Goal: Use online tool/utility: Utilize a website feature to perform a specific function

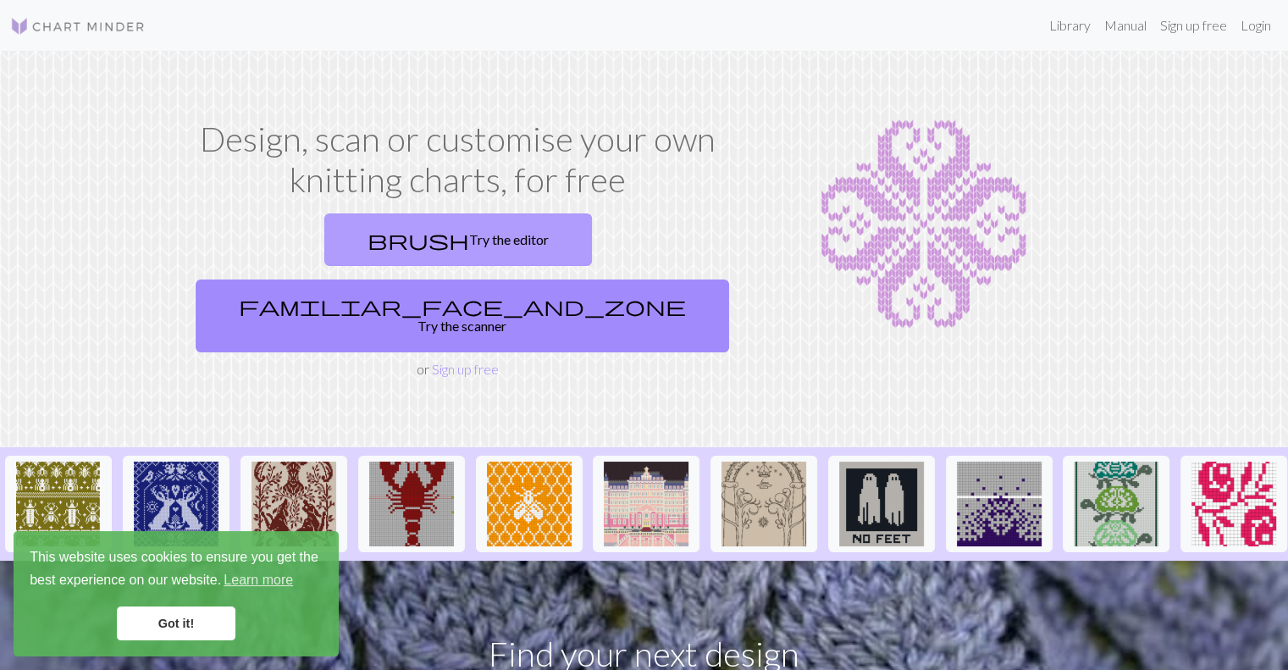
click at [340, 234] on link "brush Try the editor" at bounding box center [458, 239] width 268 height 52
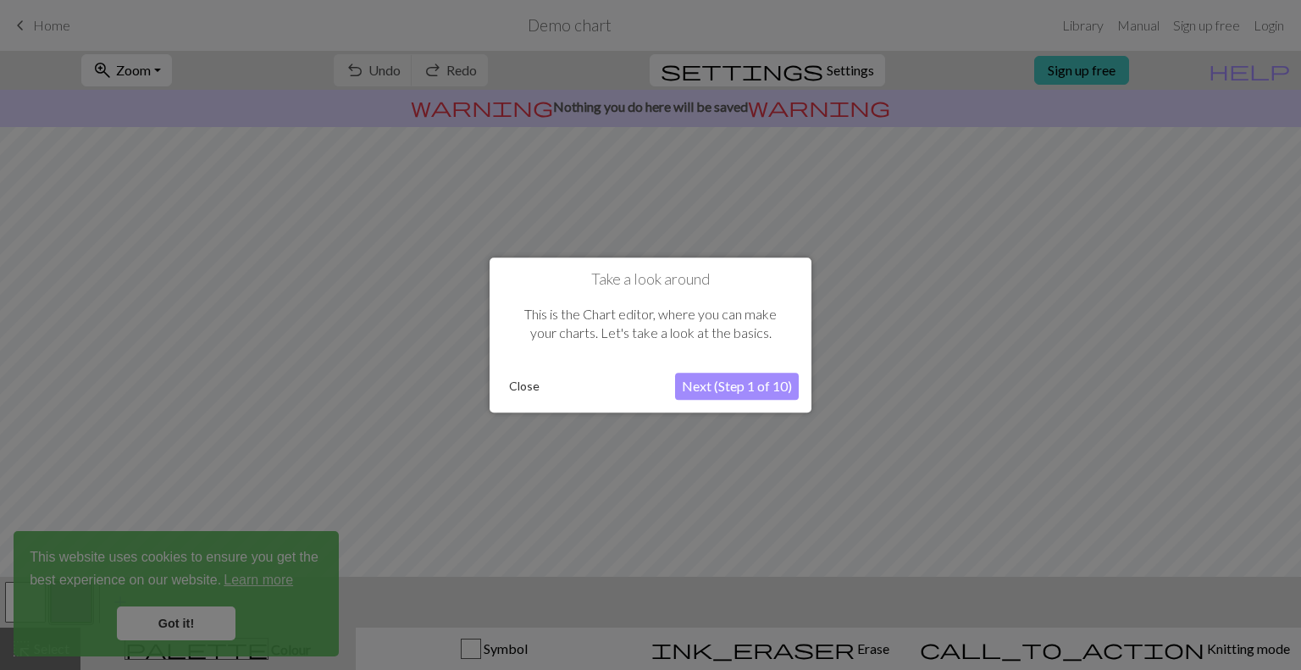
click at [697, 389] on button "Next (Step 1 of 10)" at bounding box center [737, 386] width 124 height 27
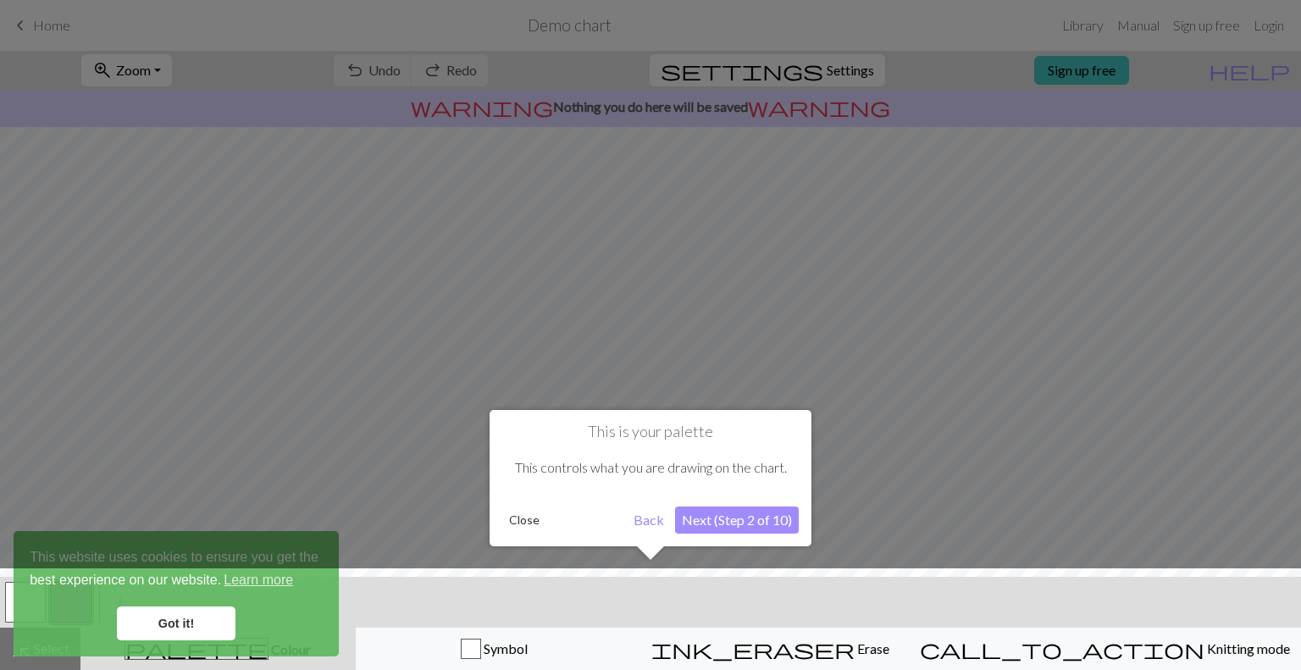
click at [701, 522] on button "Next (Step 2 of 10)" at bounding box center [737, 519] width 124 height 27
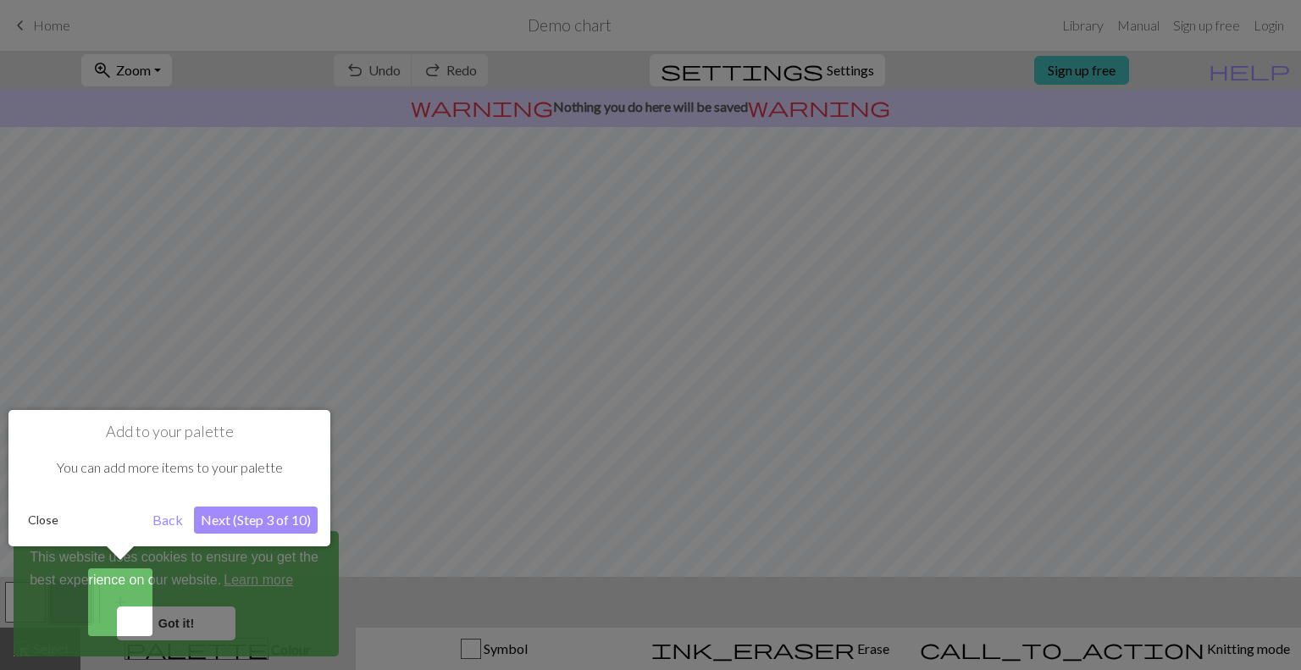
click at [236, 519] on button "Next (Step 3 of 10)" at bounding box center [256, 519] width 124 height 27
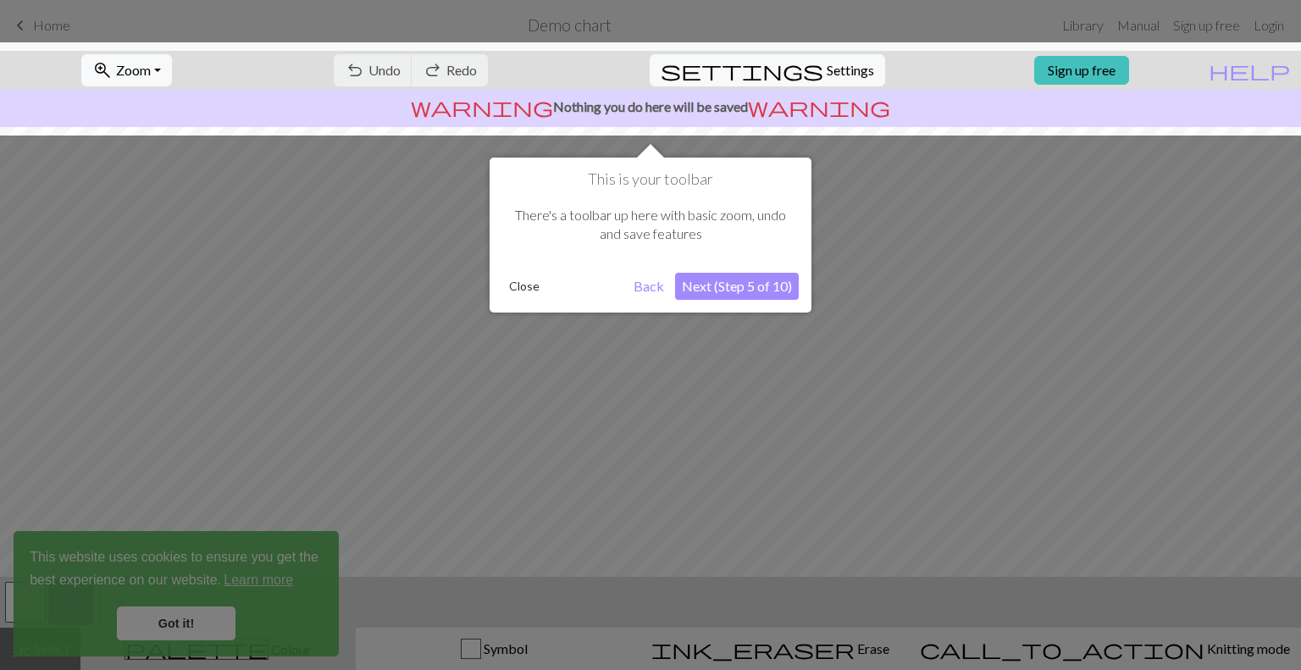
click at [780, 297] on button "Next (Step 5 of 10)" at bounding box center [737, 286] width 124 height 27
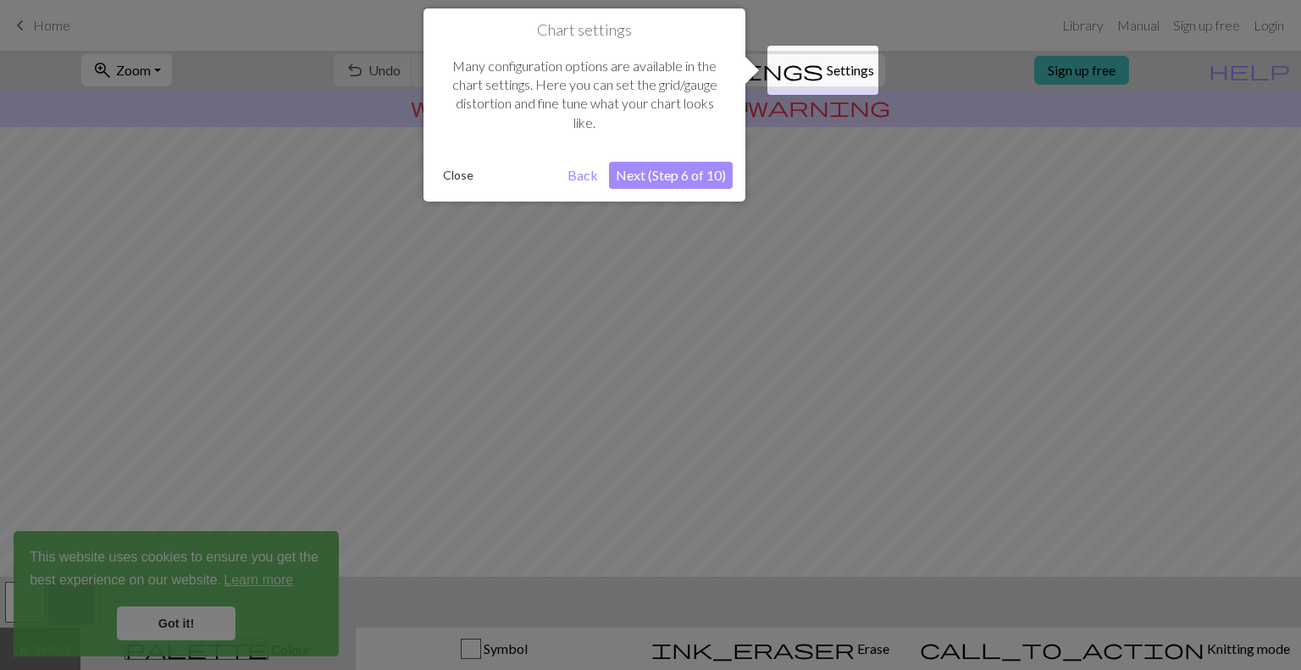
click at [689, 185] on button "Next (Step 6 of 10)" at bounding box center [671, 175] width 124 height 27
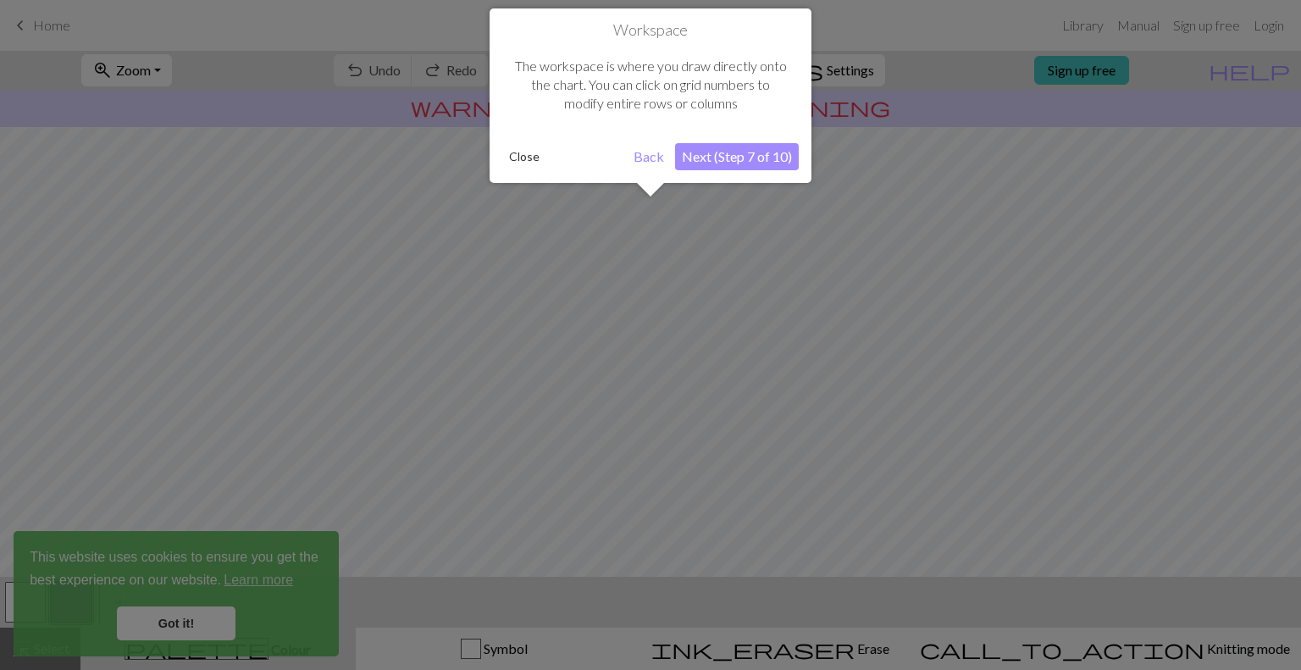
scroll to position [101, 0]
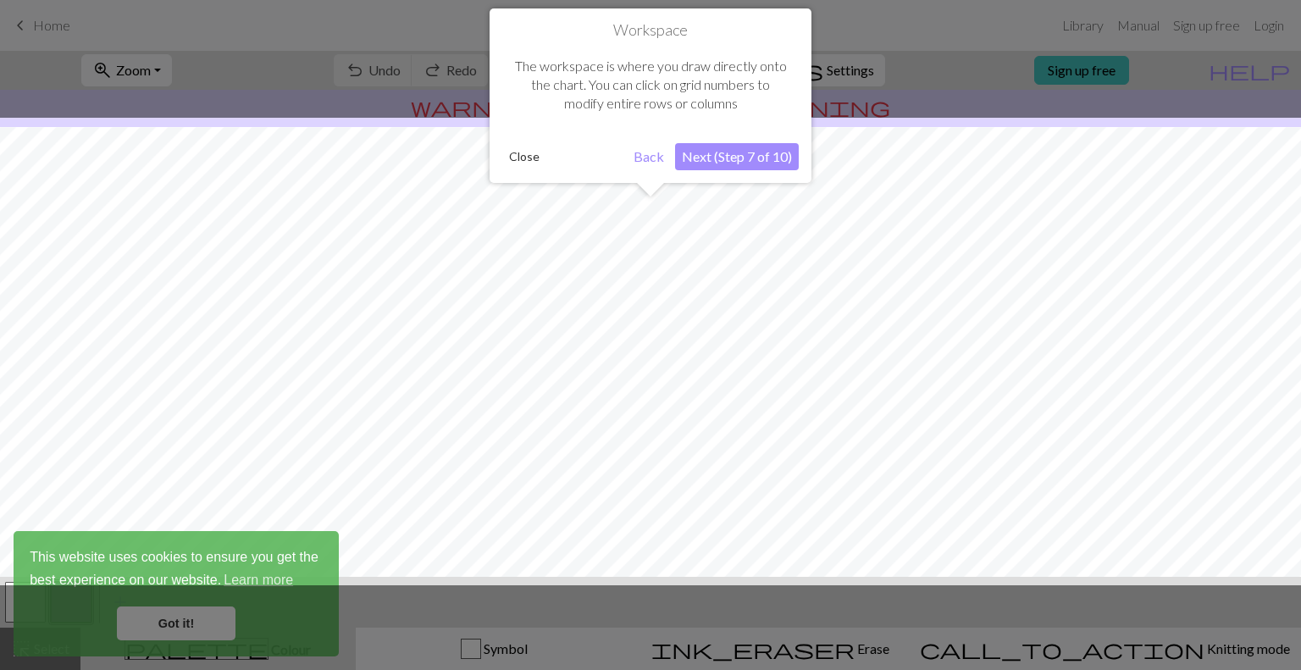
click at [725, 169] on button "Next (Step 7 of 10)" at bounding box center [737, 156] width 124 height 27
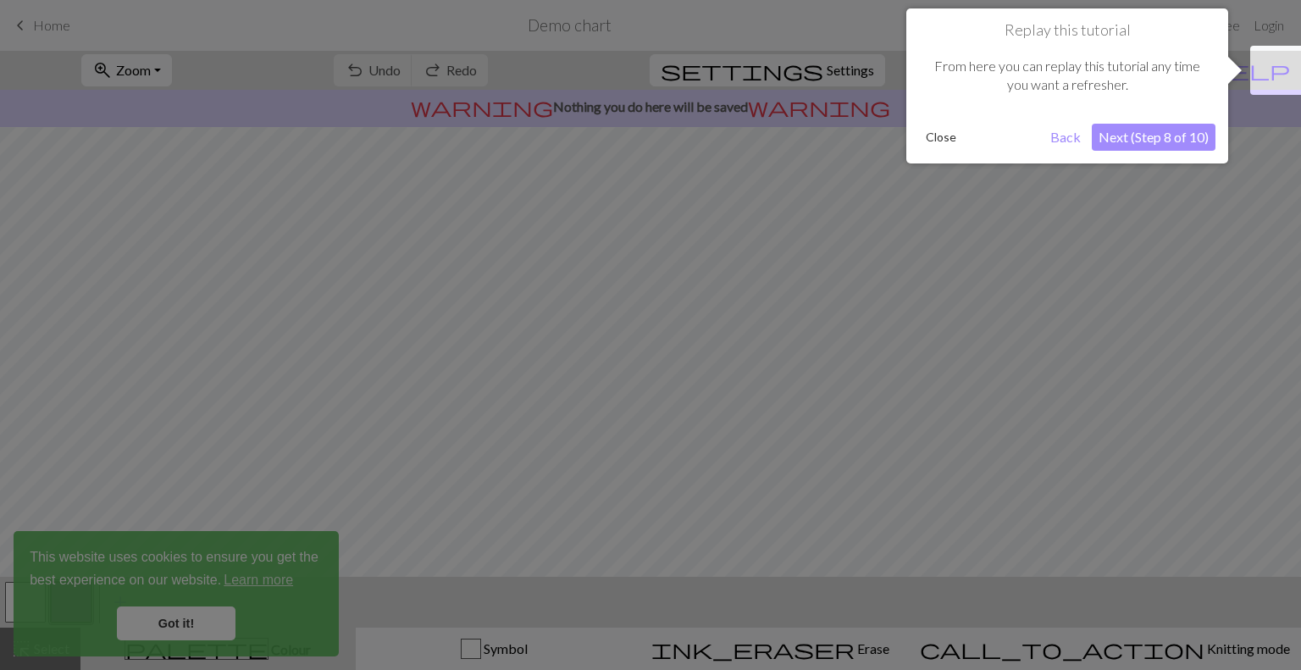
click at [1118, 145] on button "Next (Step 8 of 10)" at bounding box center [1153, 137] width 124 height 27
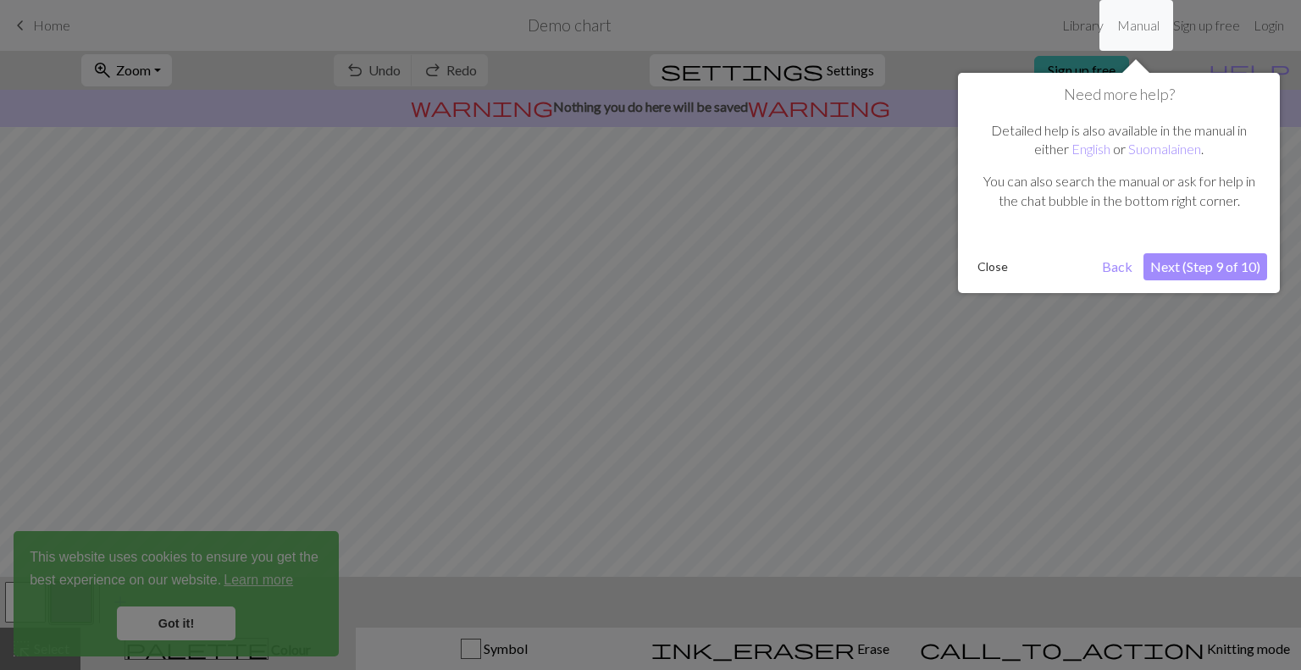
click at [1172, 268] on button "Next (Step 9 of 10)" at bounding box center [1205, 266] width 124 height 27
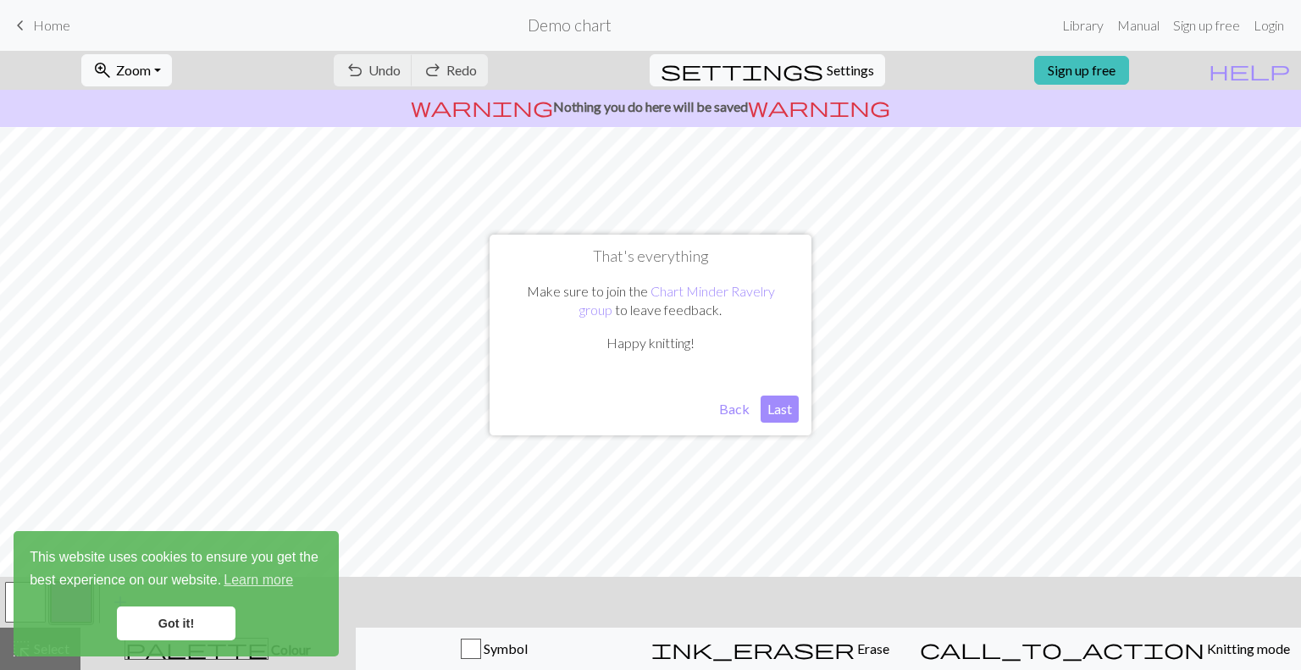
click at [783, 412] on button "Last" at bounding box center [779, 408] width 38 height 27
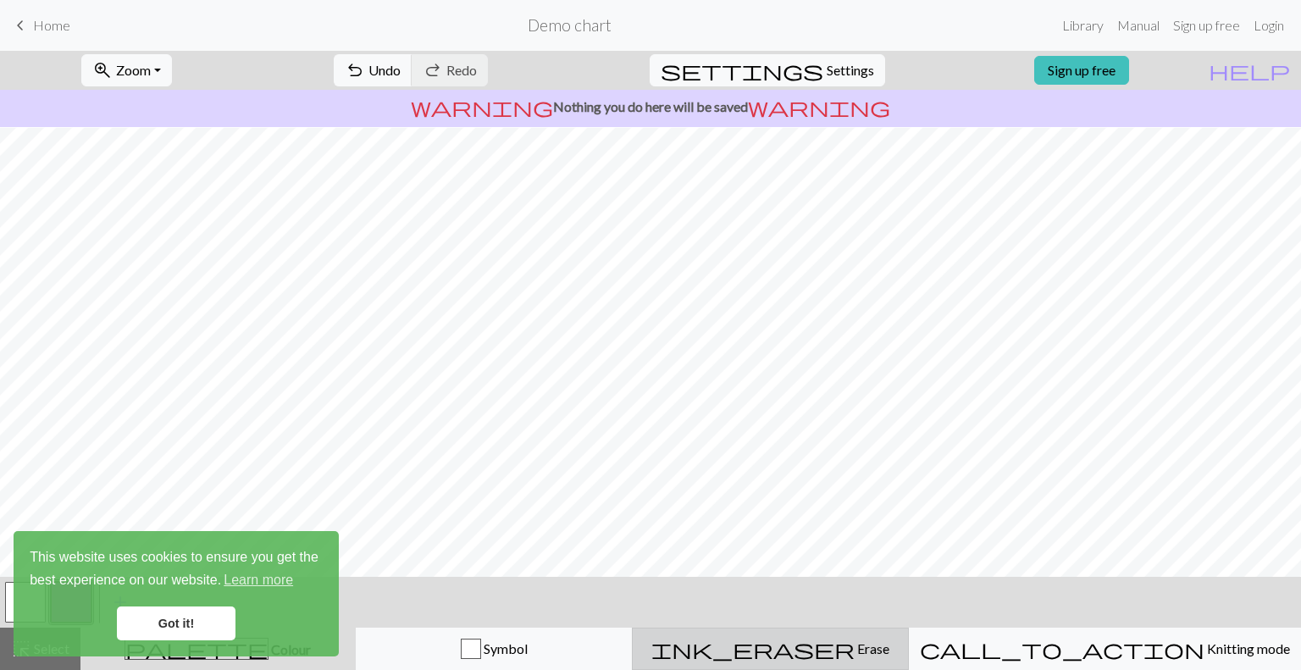
click at [820, 657] on span "ink_eraser" at bounding box center [752, 649] width 203 height 24
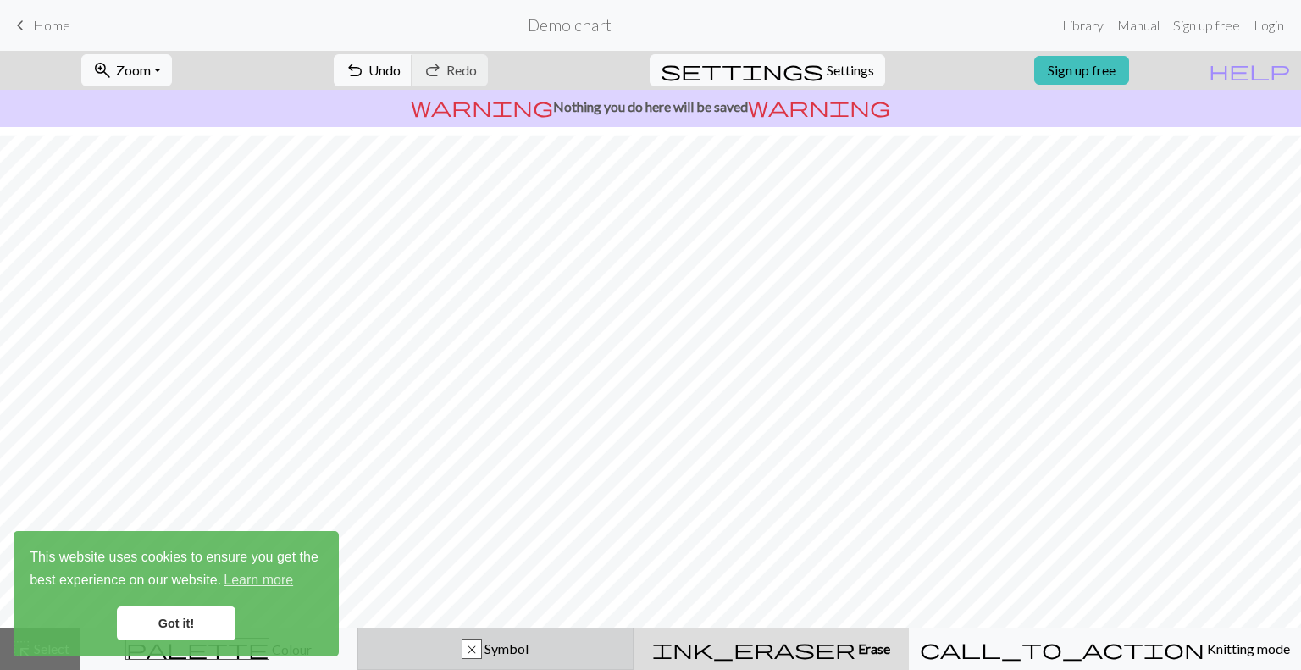
click at [528, 641] on span "Symbol" at bounding box center [505, 648] width 47 height 16
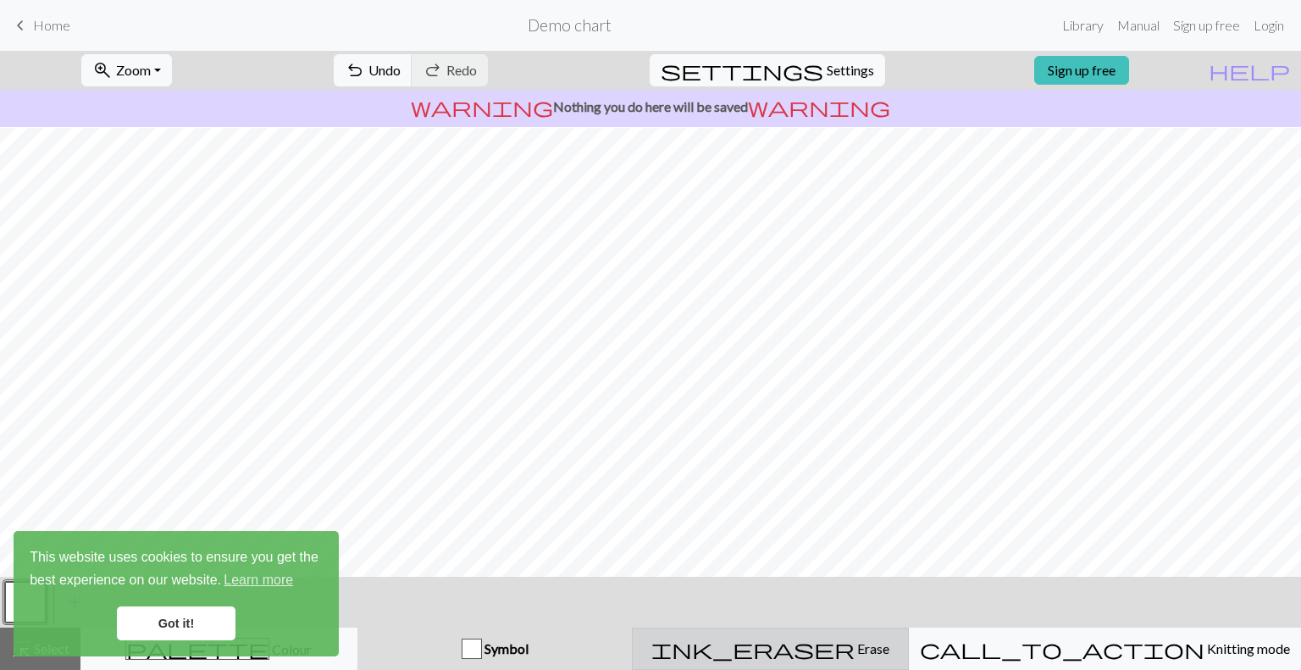
click at [775, 636] on button "ink_eraser Erase Erase" at bounding box center [770, 648] width 277 height 42
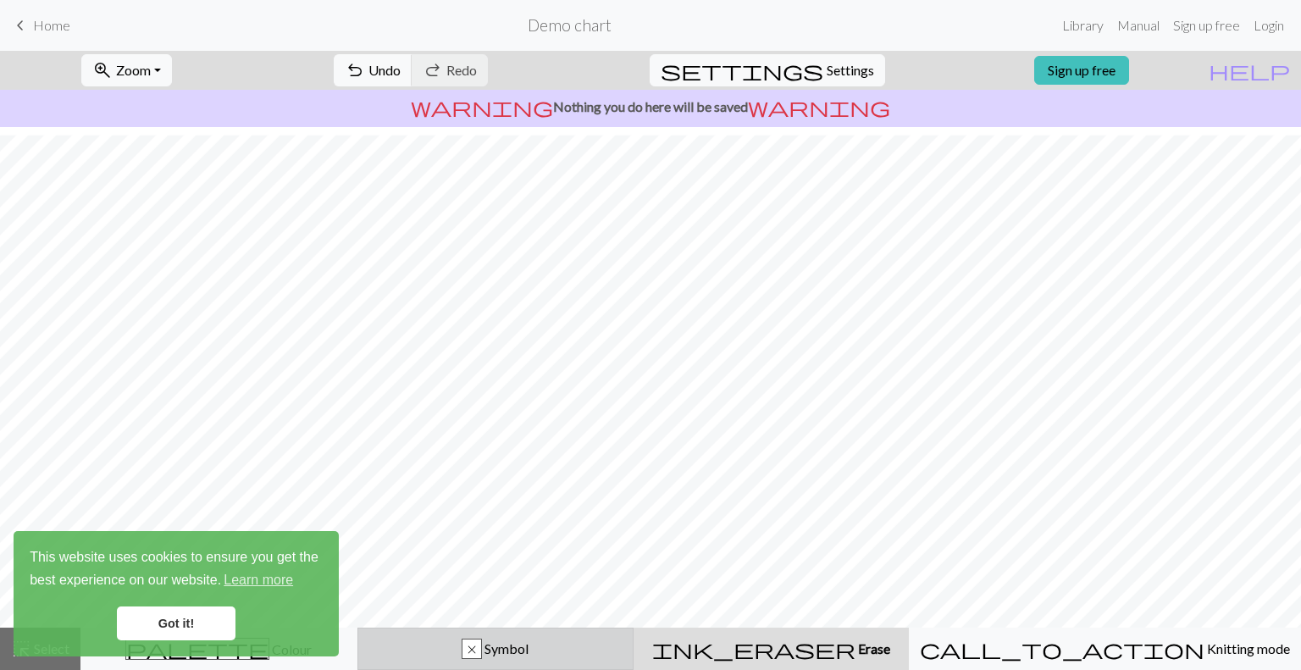
click at [586, 657] on div "x Symbol" at bounding box center [495, 648] width 255 height 20
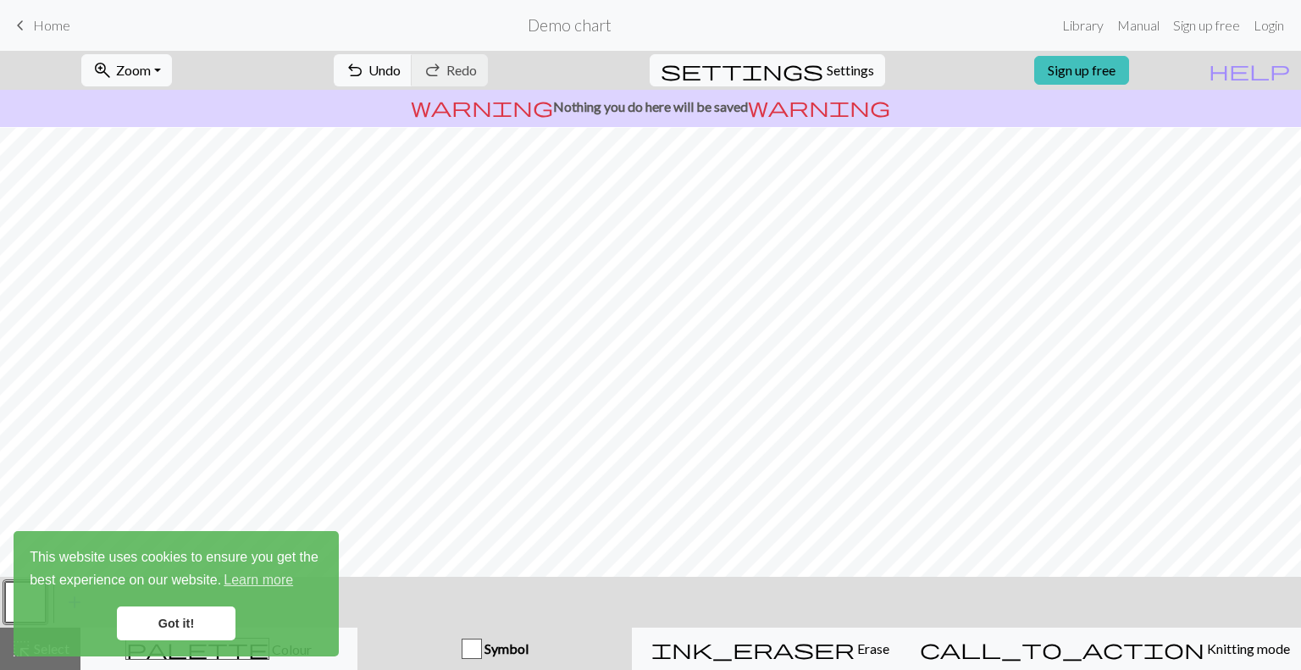
scroll to position [0, 0]
click at [898, 643] on div "ink_eraser Erase Erase" at bounding box center [770, 648] width 255 height 20
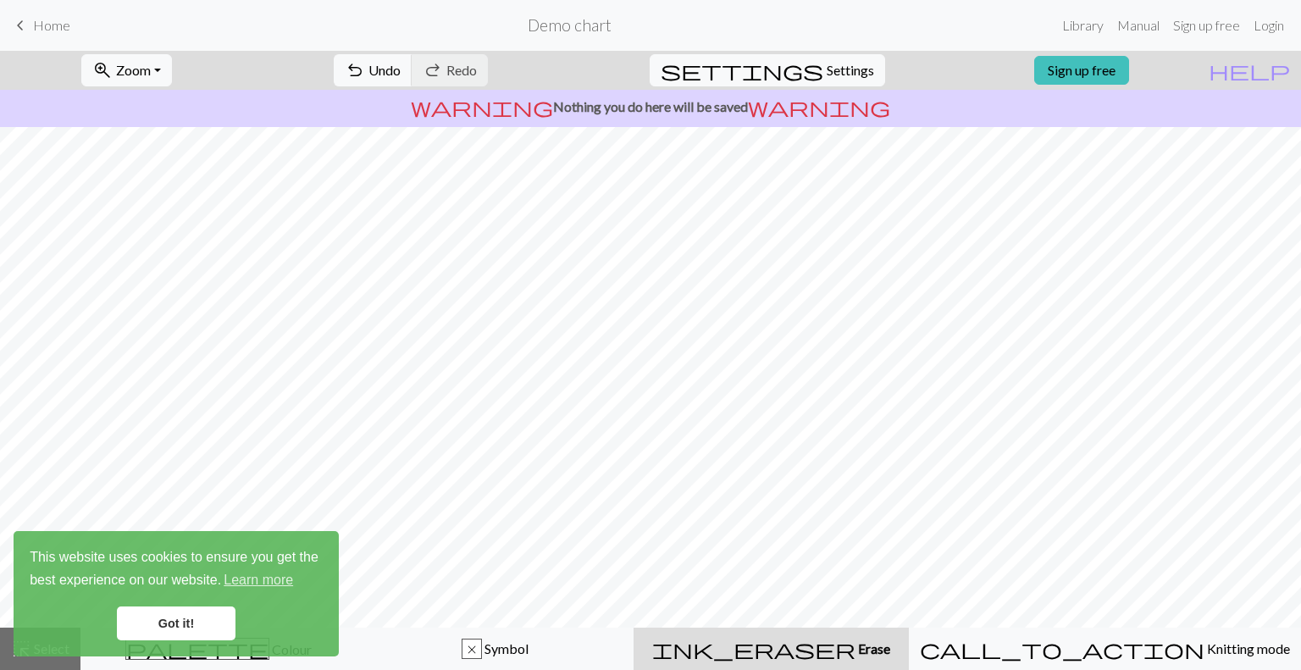
click at [823, 663] on button "ink_eraser Erase Erase" at bounding box center [770, 648] width 275 height 42
click at [806, 658] on div "ink_eraser Erase Erase" at bounding box center [771, 648] width 255 height 20
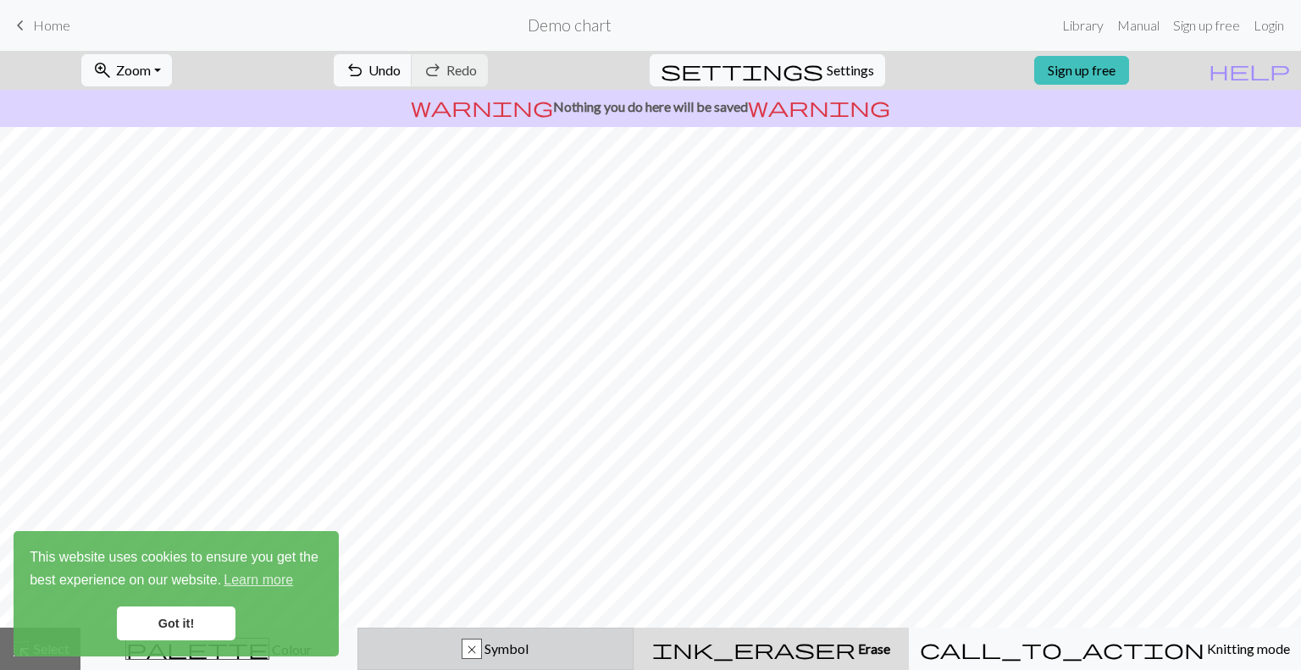
click at [634, 631] on button "x Symbol" at bounding box center [495, 648] width 277 height 42
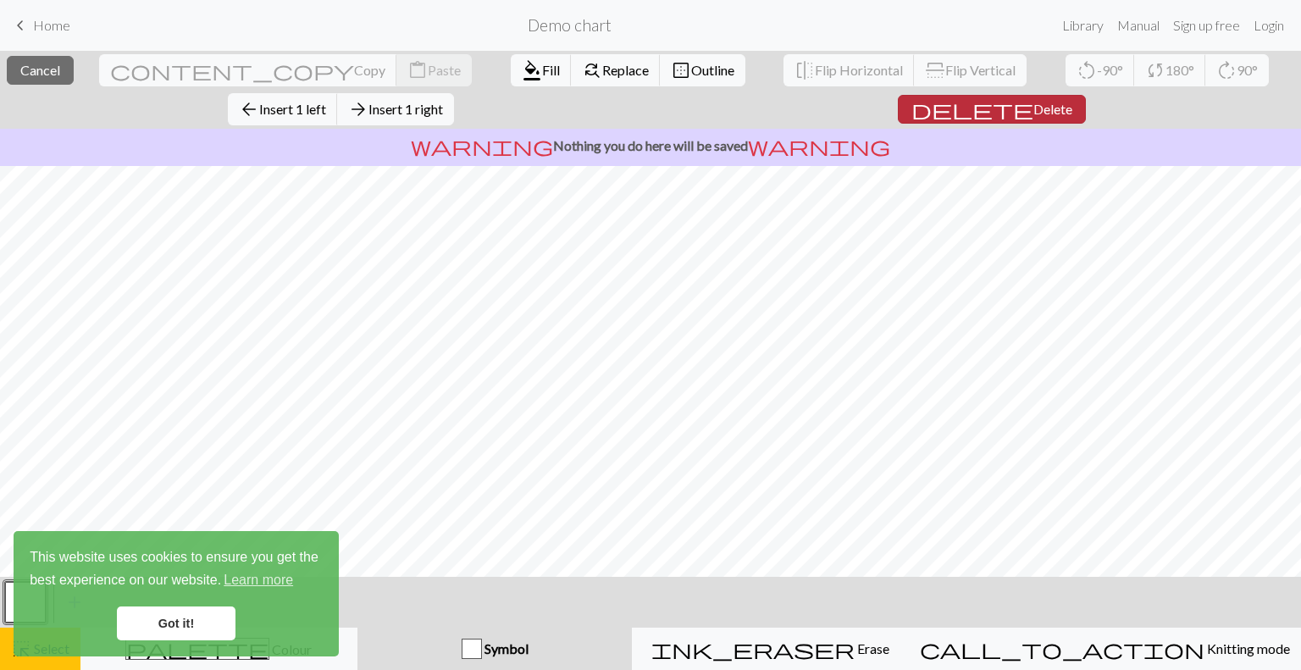
click at [1033, 101] on span "Delete" at bounding box center [1052, 109] width 39 height 16
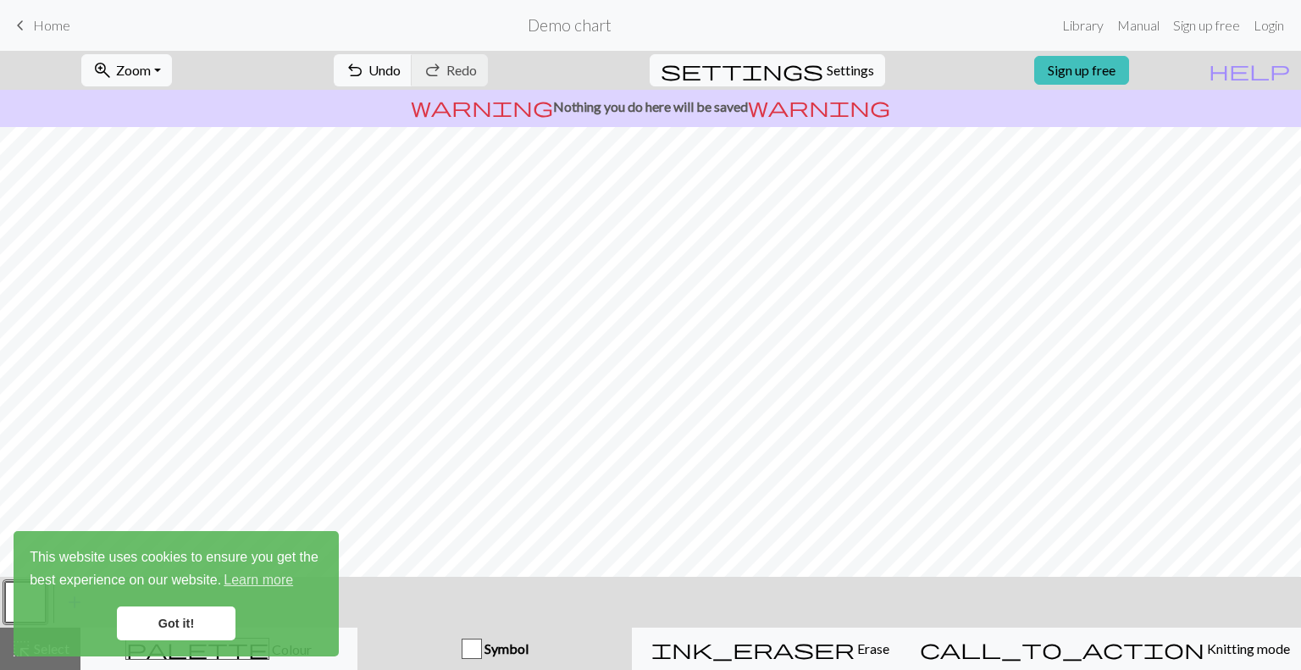
scroll to position [180, 0]
click at [365, 58] on span "undo" at bounding box center [355, 70] width 20 height 24
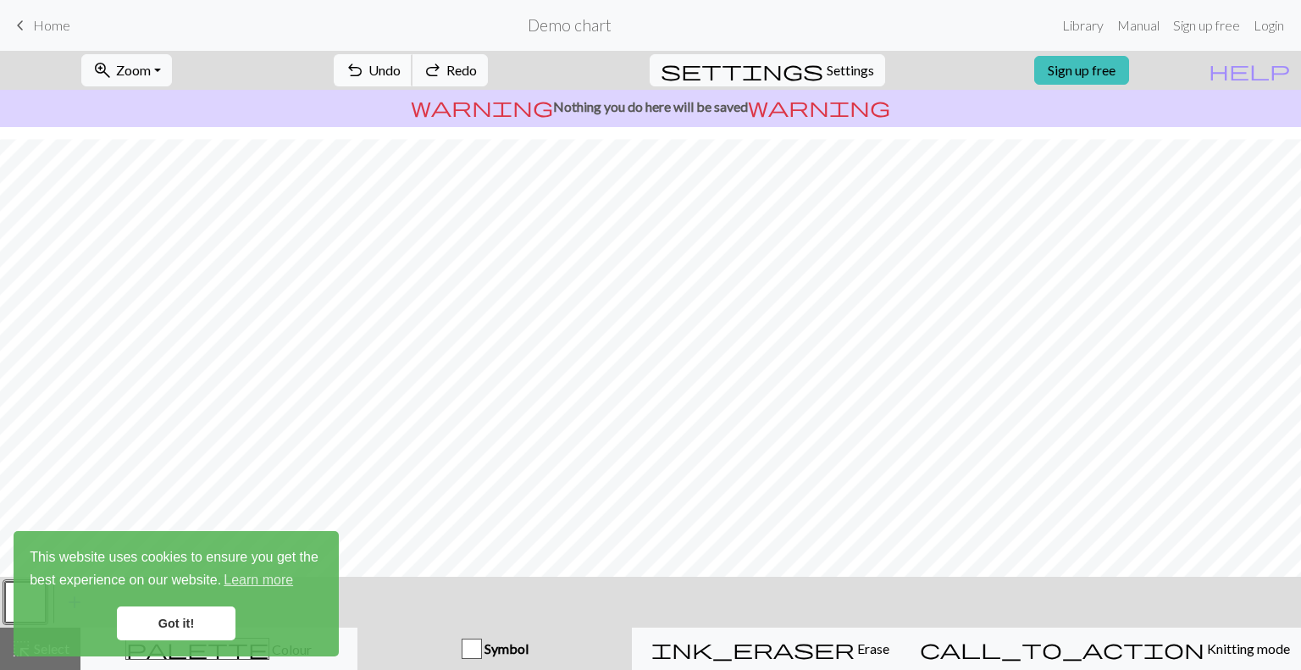
click at [365, 58] on span "undo" at bounding box center [355, 70] width 20 height 24
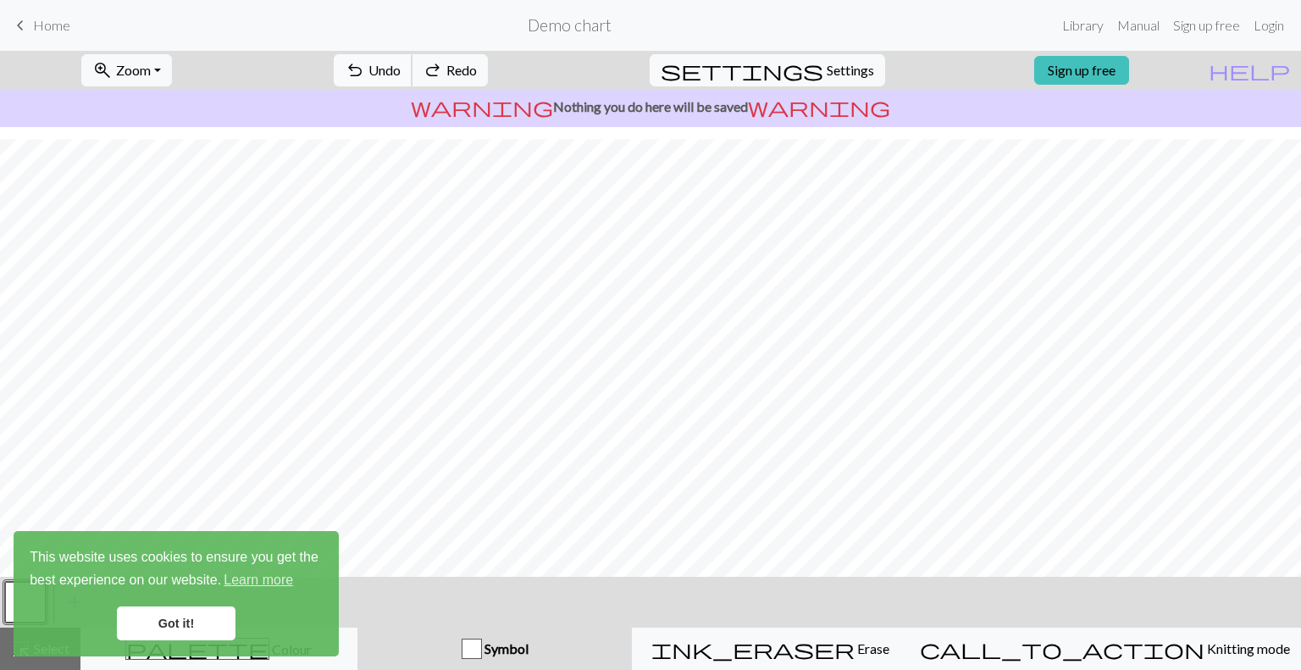
click at [365, 58] on span "undo" at bounding box center [355, 70] width 20 height 24
click at [187, 612] on link "Got it!" at bounding box center [176, 623] width 119 height 34
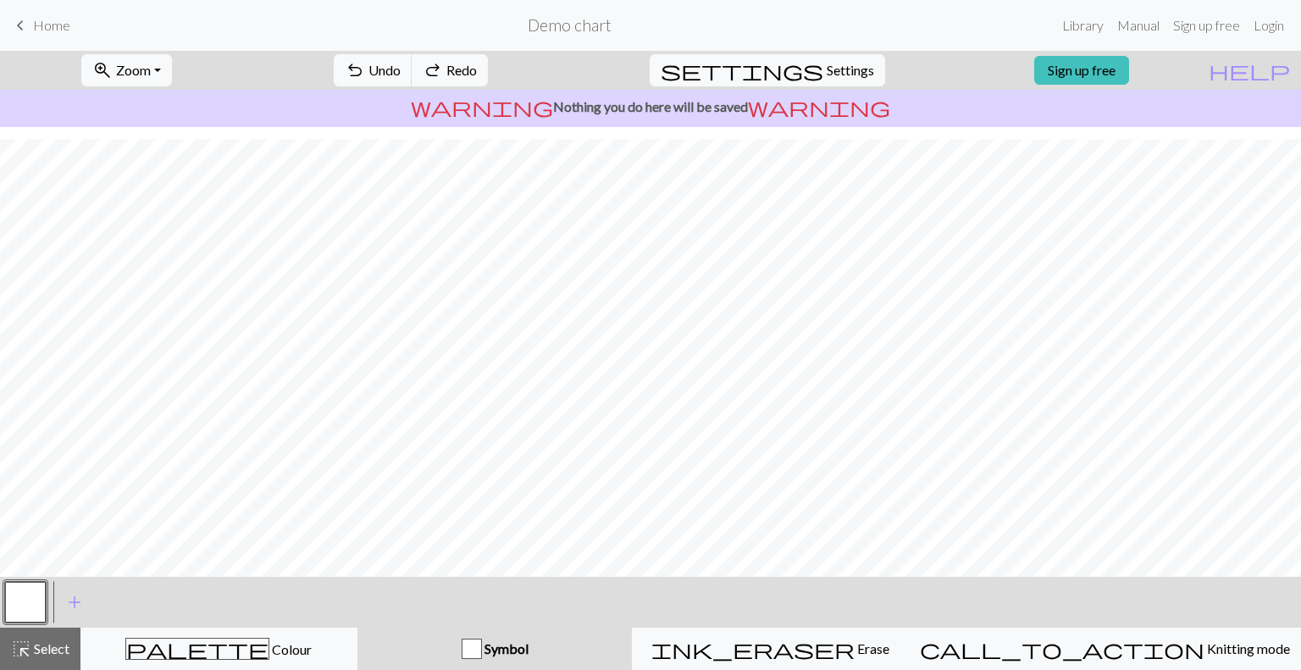
scroll to position [178, 0]
click at [269, 648] on span "Colour" at bounding box center [290, 649] width 42 height 16
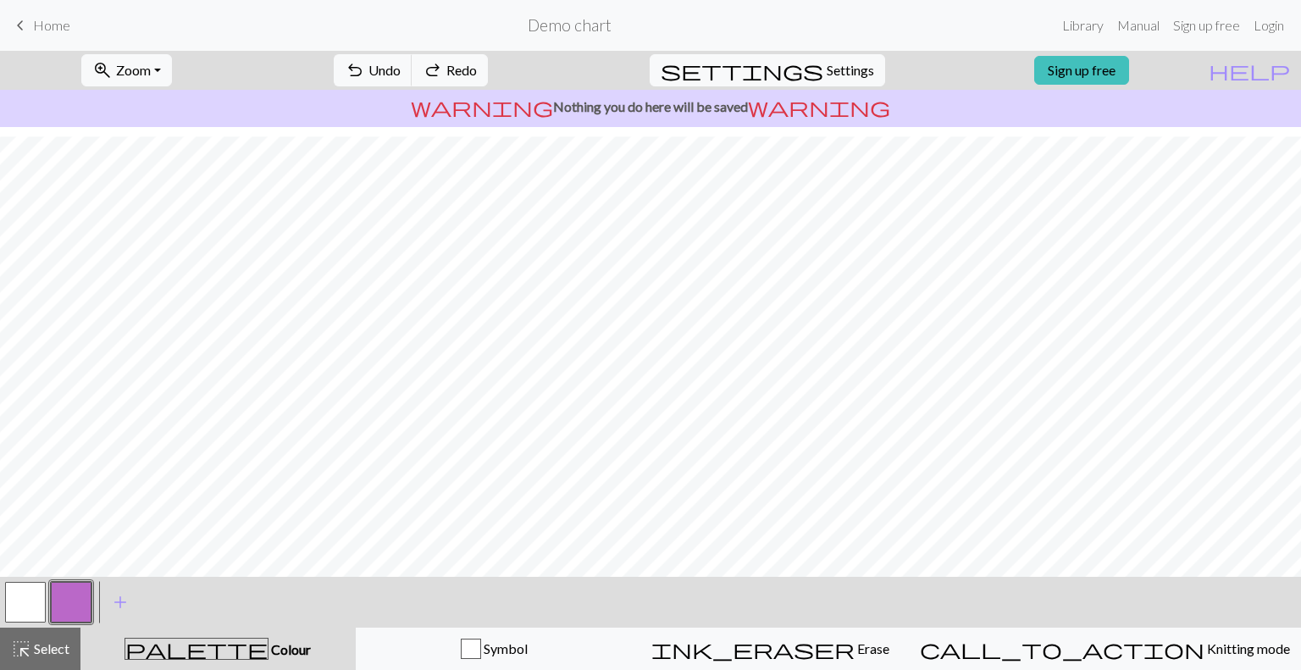
click at [38, 596] on button "button" at bounding box center [25, 602] width 41 height 41
click at [125, 605] on span "add" at bounding box center [120, 602] width 20 height 24
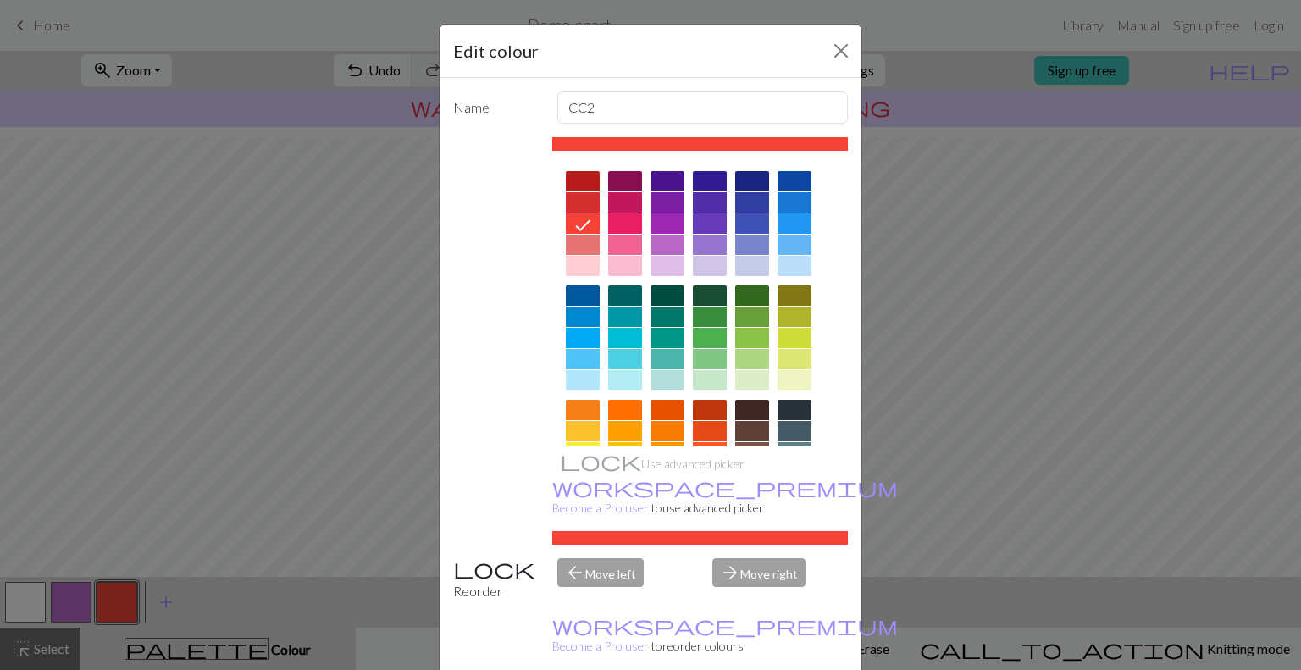
click at [793, 405] on div at bounding box center [794, 410] width 34 height 20
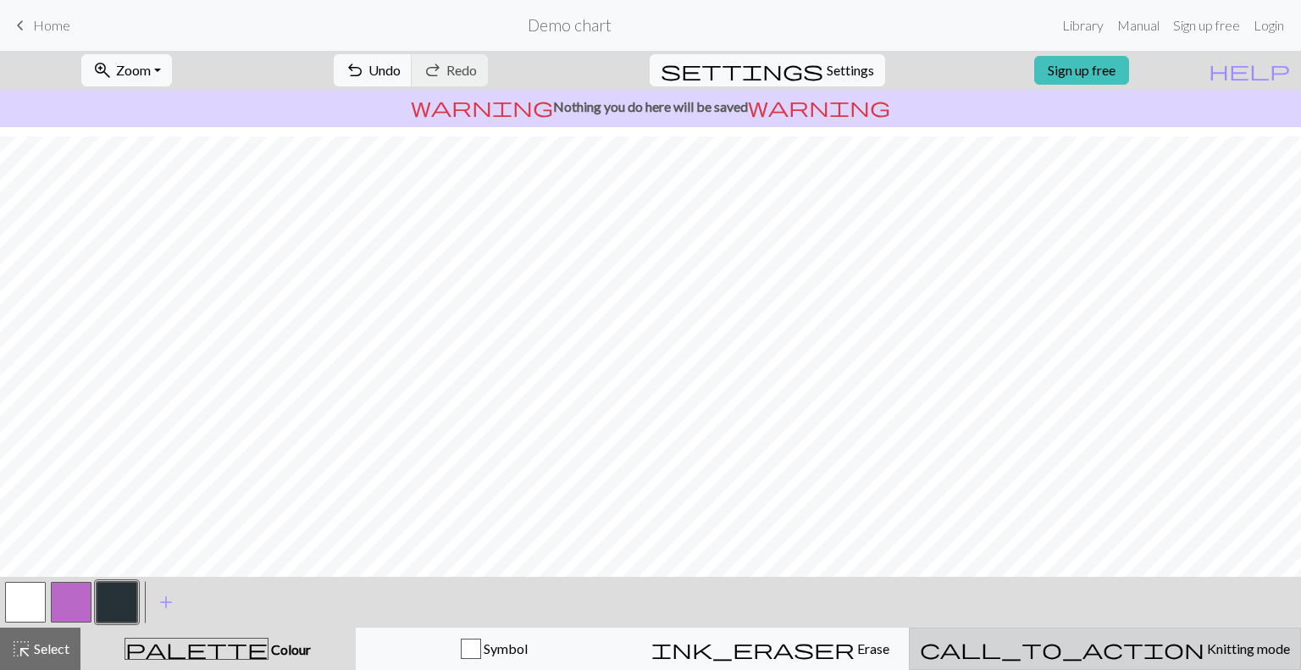
click at [1204, 646] on span "Knitting mode" at bounding box center [1247, 648] width 86 height 16
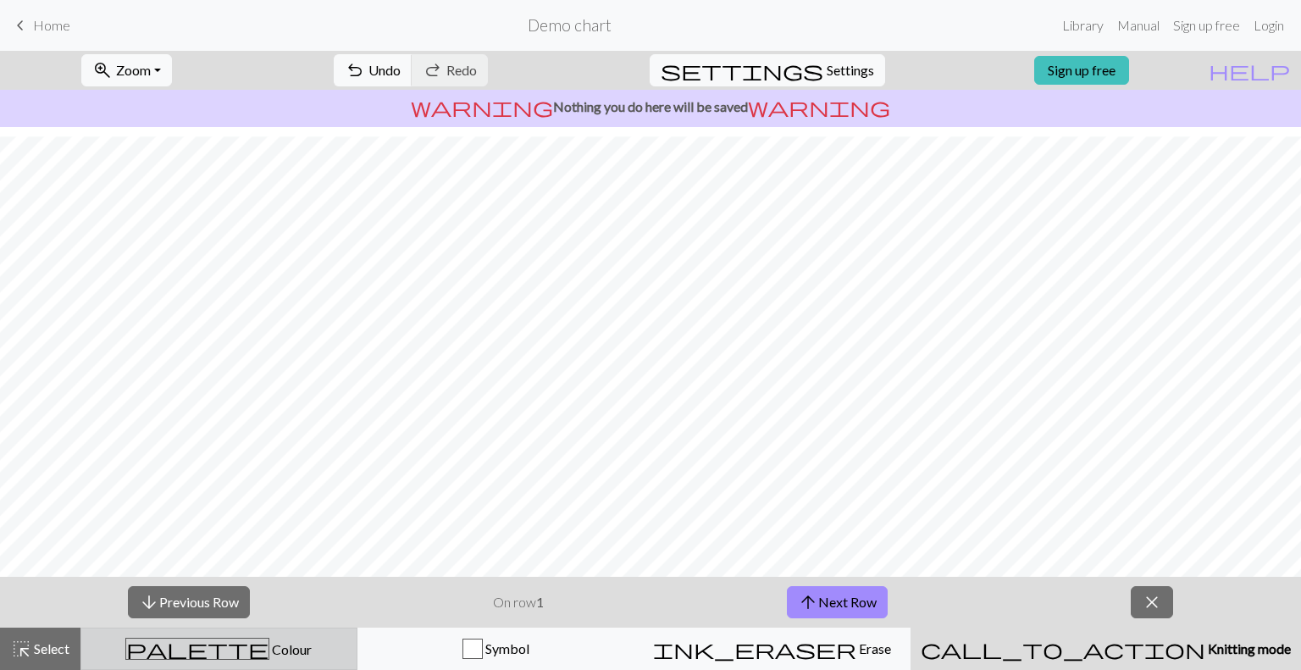
click at [269, 648] on span "Colour" at bounding box center [290, 649] width 42 height 16
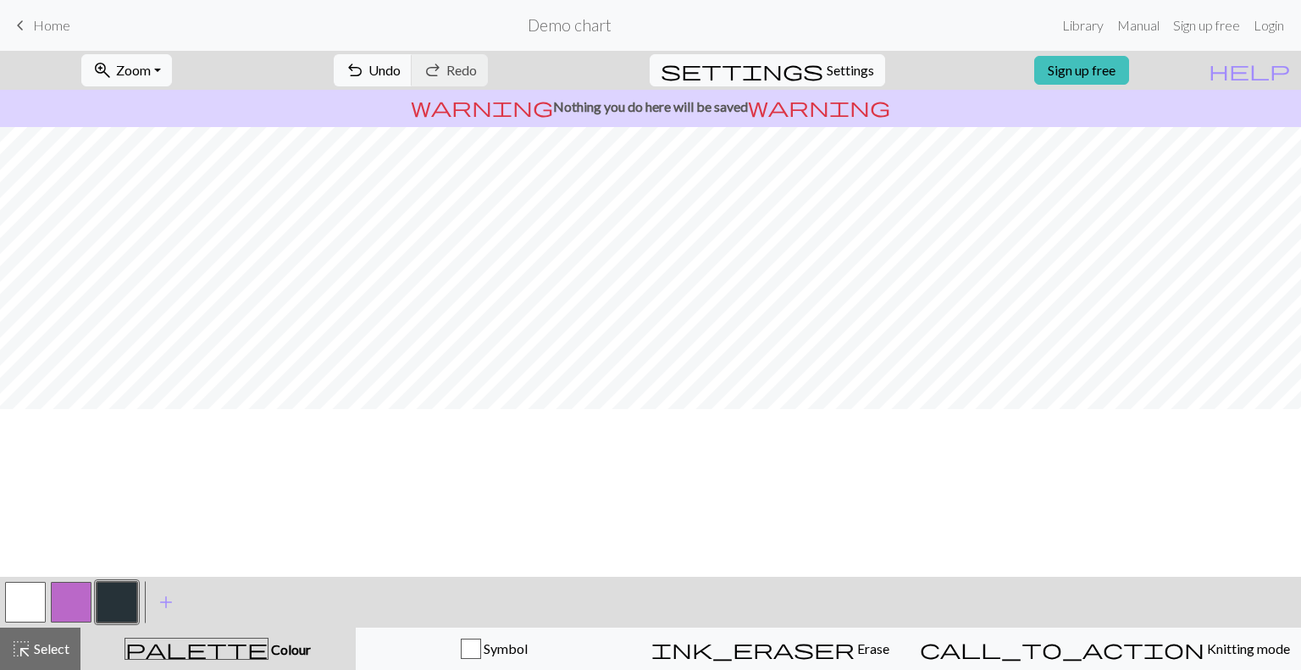
scroll to position [0, 0]
click at [25, 31] on span "keyboard_arrow_left" at bounding box center [20, 26] width 20 height 24
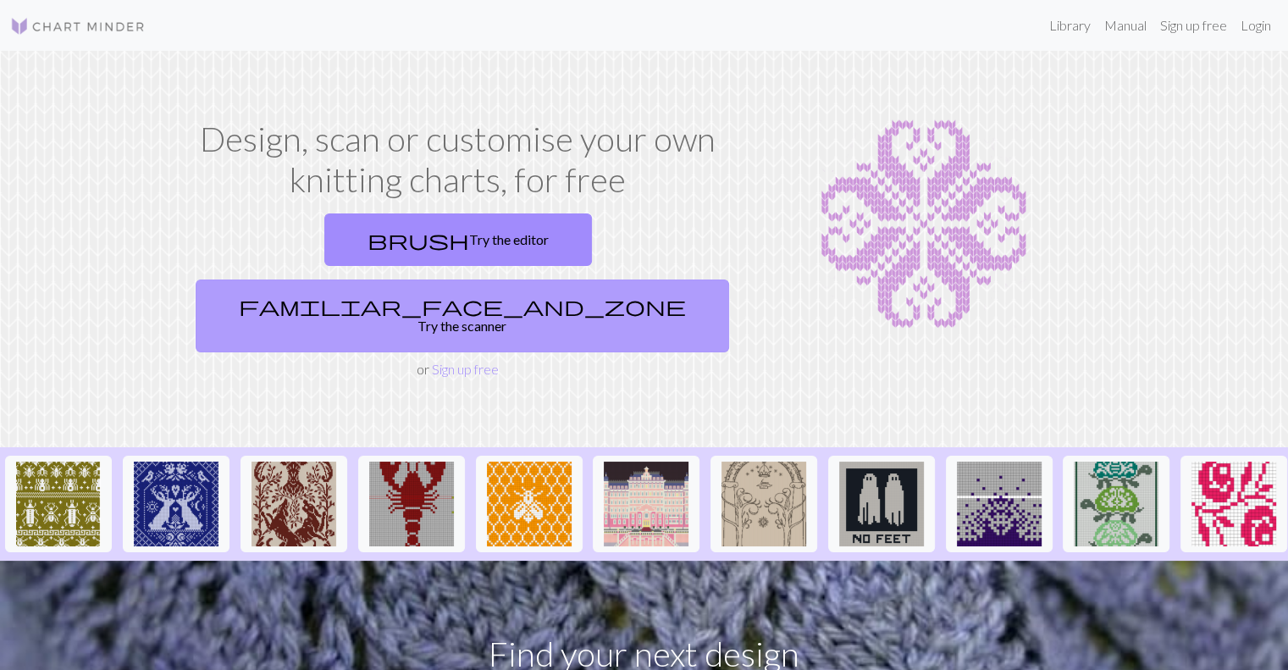
click at [549, 294] on span "familiar_face_and_zone" at bounding box center [462, 306] width 447 height 24
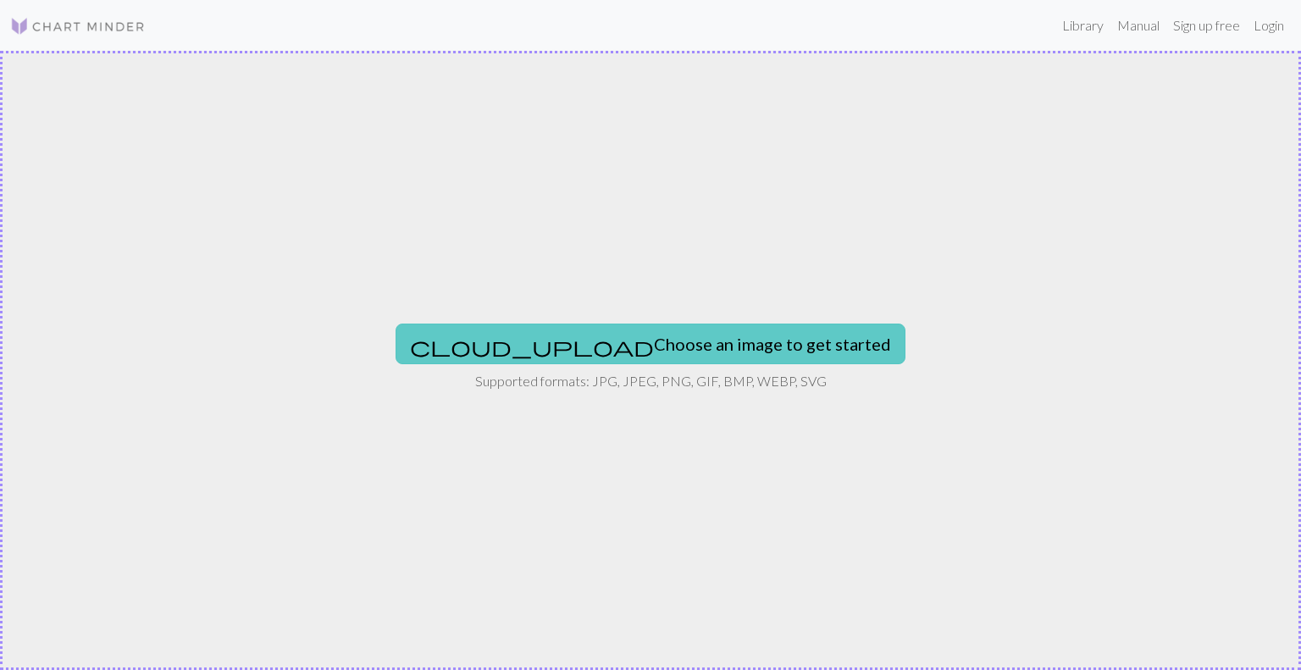
click at [569, 340] on button "cloud_upload Choose an image to get started" at bounding box center [650, 343] width 510 height 41
click at [711, 323] on button "cloud_upload Choose an image to get started" at bounding box center [650, 343] width 510 height 41
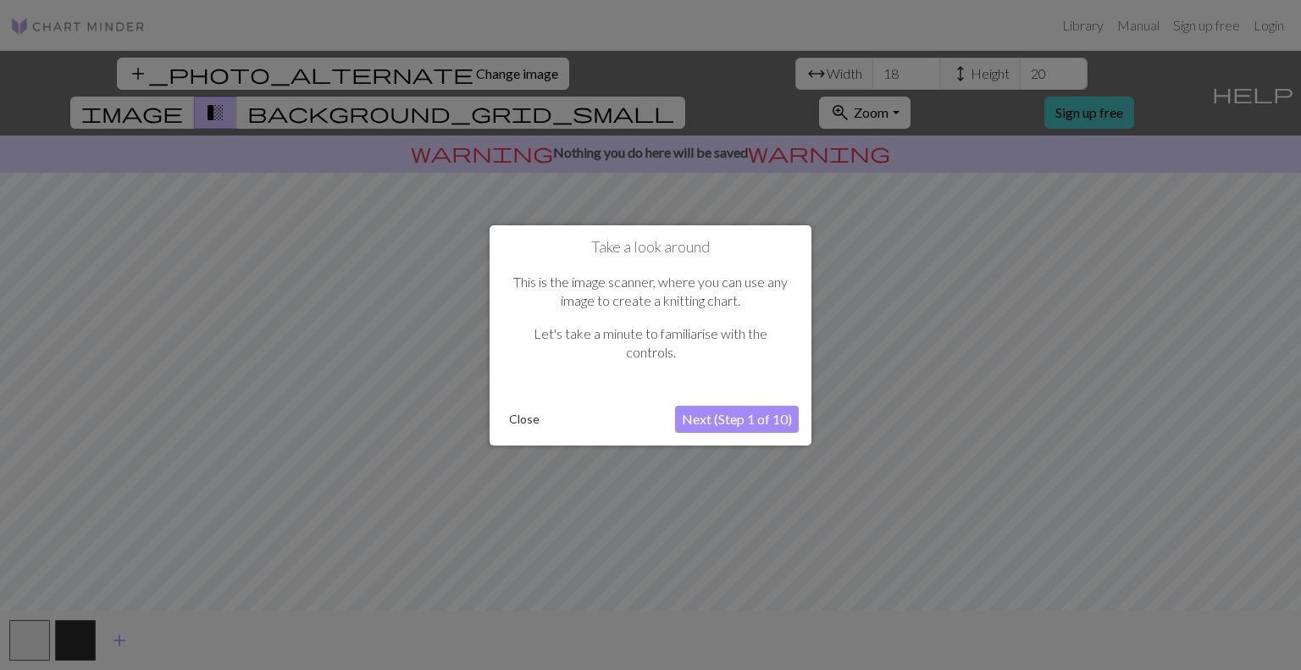
drag, startPoint x: 839, startPoint y: 597, endPoint x: 865, endPoint y: 595, distance: 26.3
click at [865, 595] on div at bounding box center [650, 335] width 1301 height 670
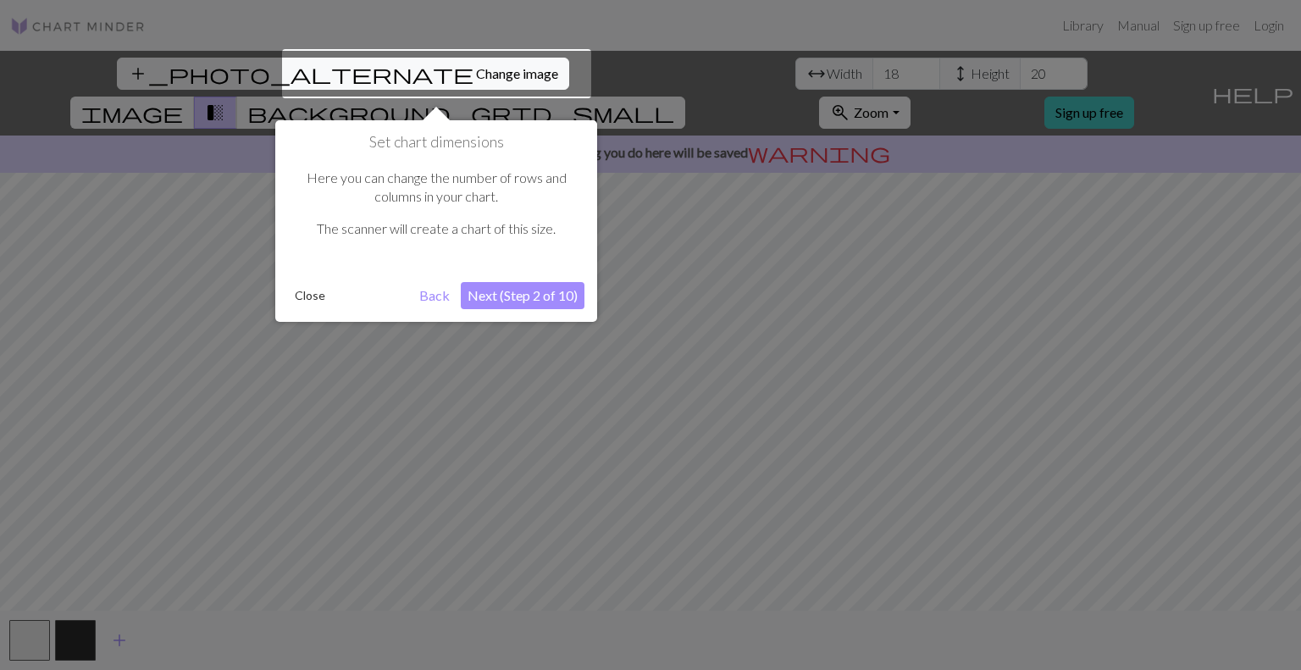
click at [550, 301] on button "Next (Step 2 of 10)" at bounding box center [523, 295] width 124 height 27
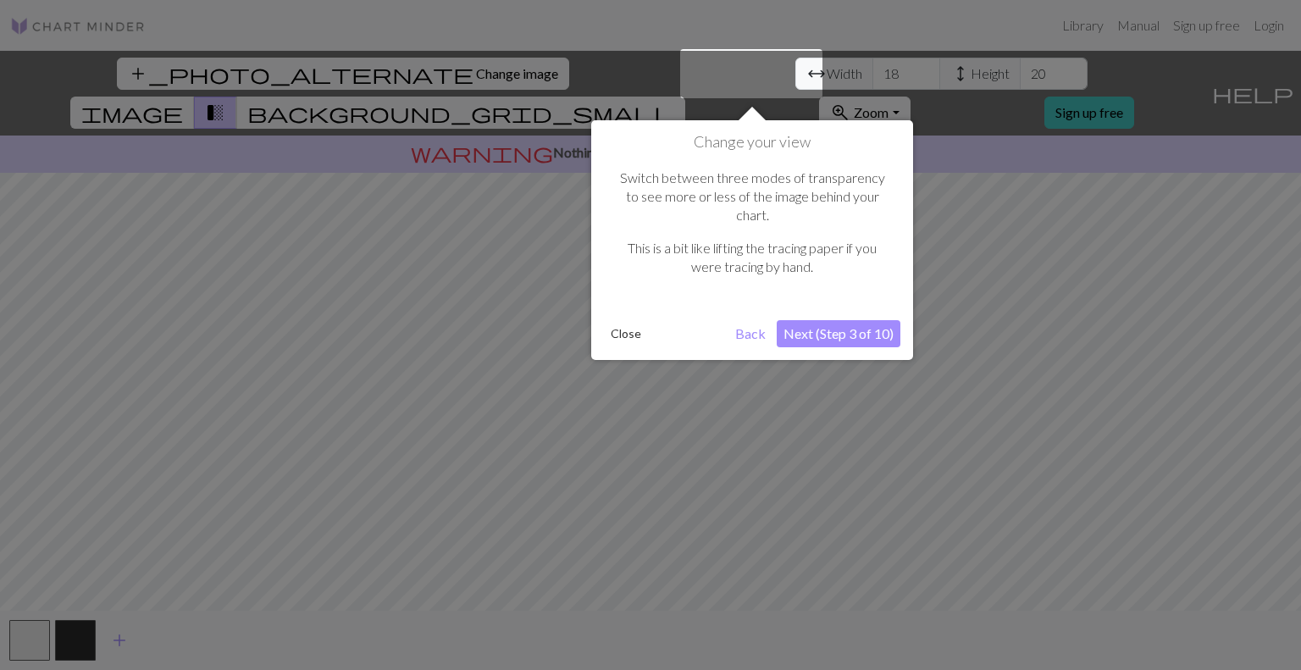
click at [881, 320] on button "Next (Step 3 of 10)" at bounding box center [838, 333] width 124 height 27
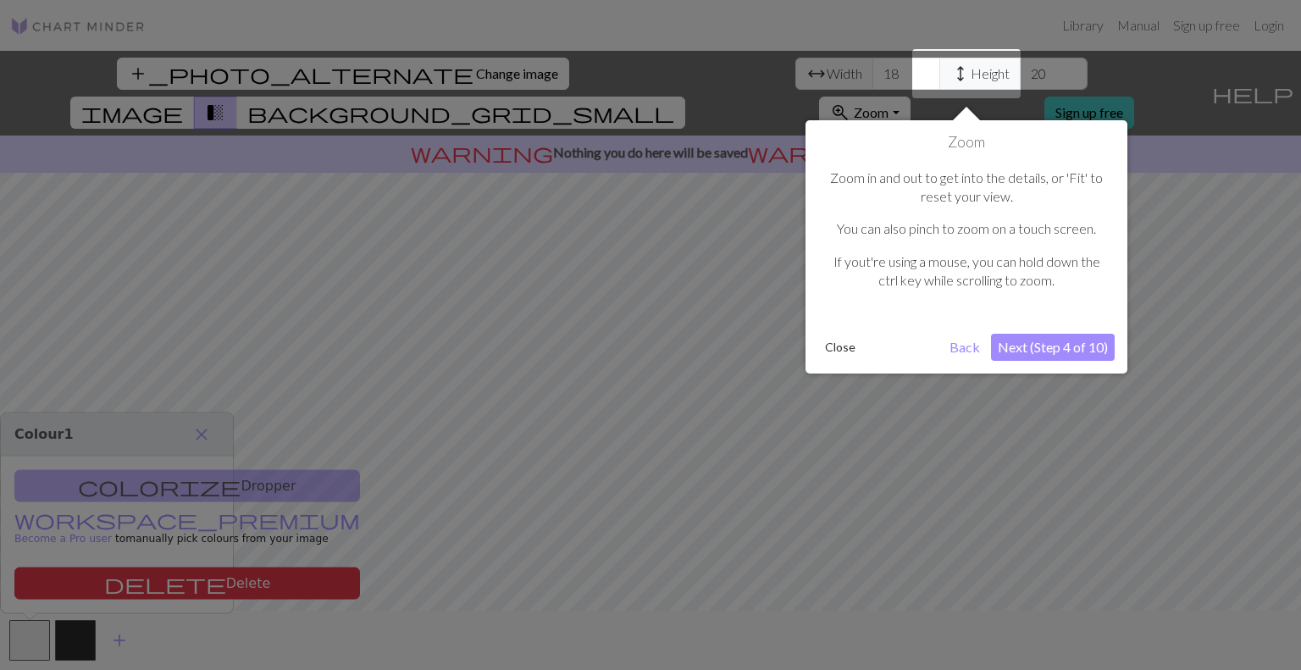
click at [1019, 349] on button "Next (Step 4 of 10)" at bounding box center [1053, 347] width 124 height 27
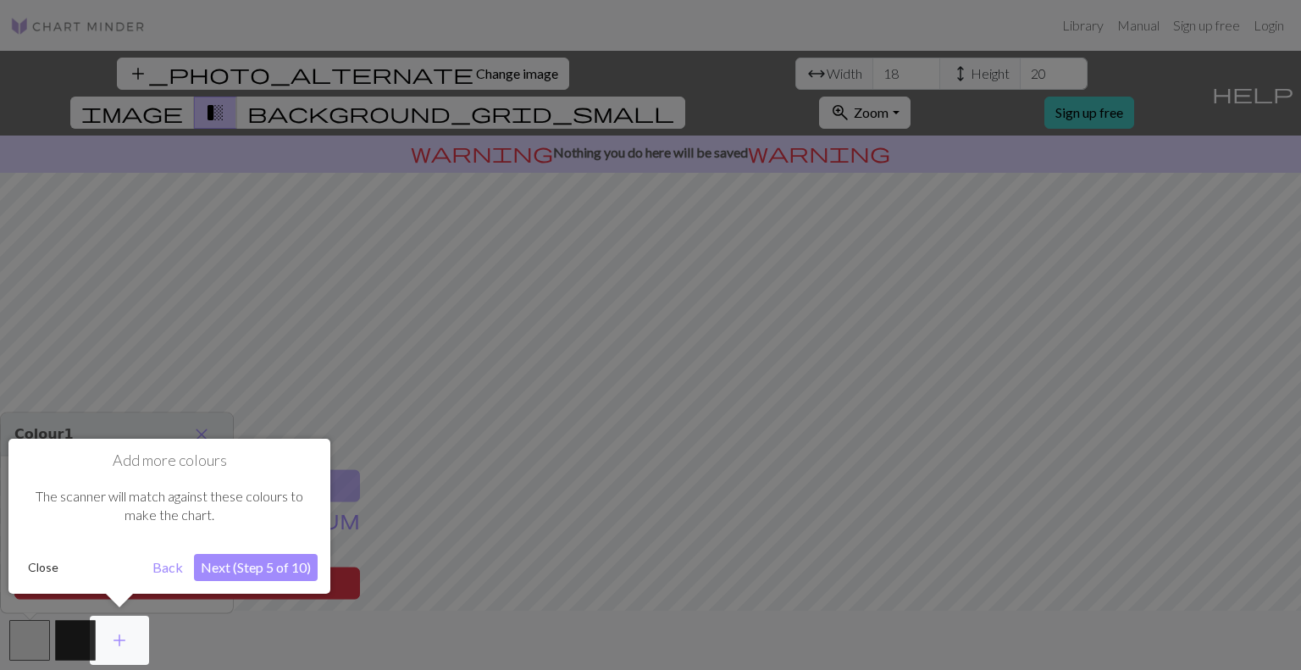
drag, startPoint x: 840, startPoint y: 378, endPoint x: 891, endPoint y: 377, distance: 50.8
click at [891, 377] on div at bounding box center [650, 335] width 1301 height 670
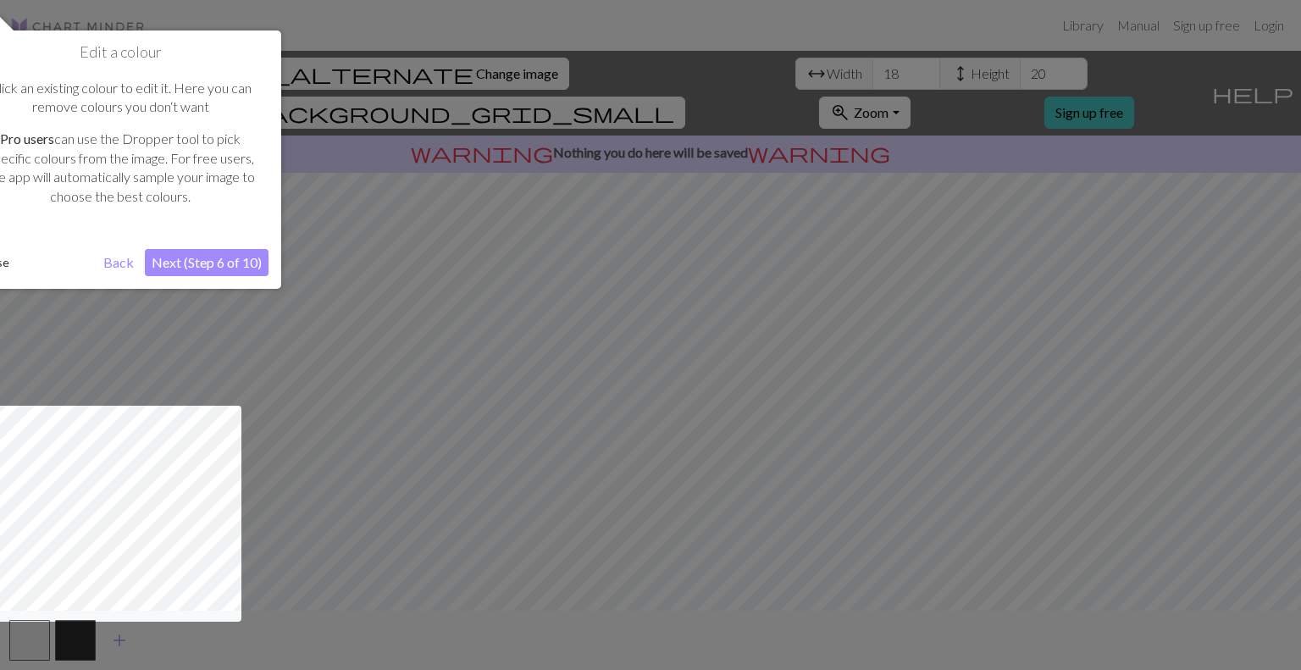
click at [176, 259] on button "Next (Step 6 of 10)" at bounding box center [207, 262] width 124 height 27
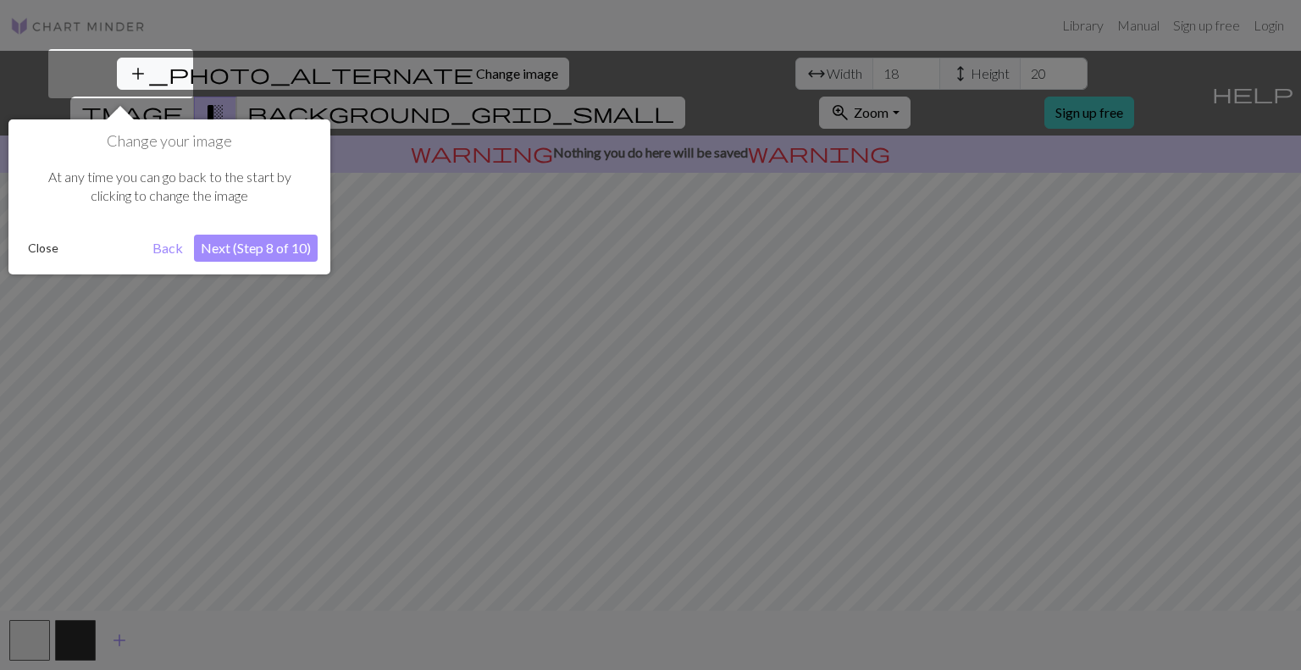
click at [224, 248] on button "Next (Step 8 of 10)" at bounding box center [256, 248] width 124 height 27
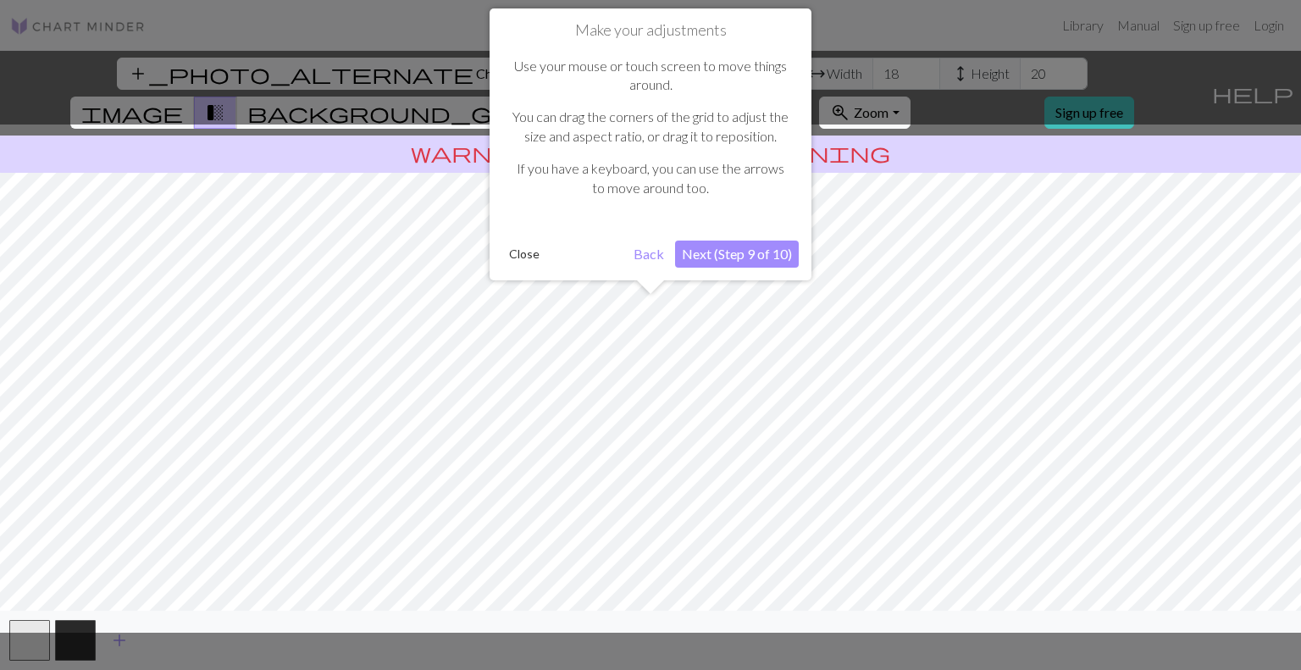
click at [689, 253] on button "Next (Step 9 of 10)" at bounding box center [737, 253] width 124 height 27
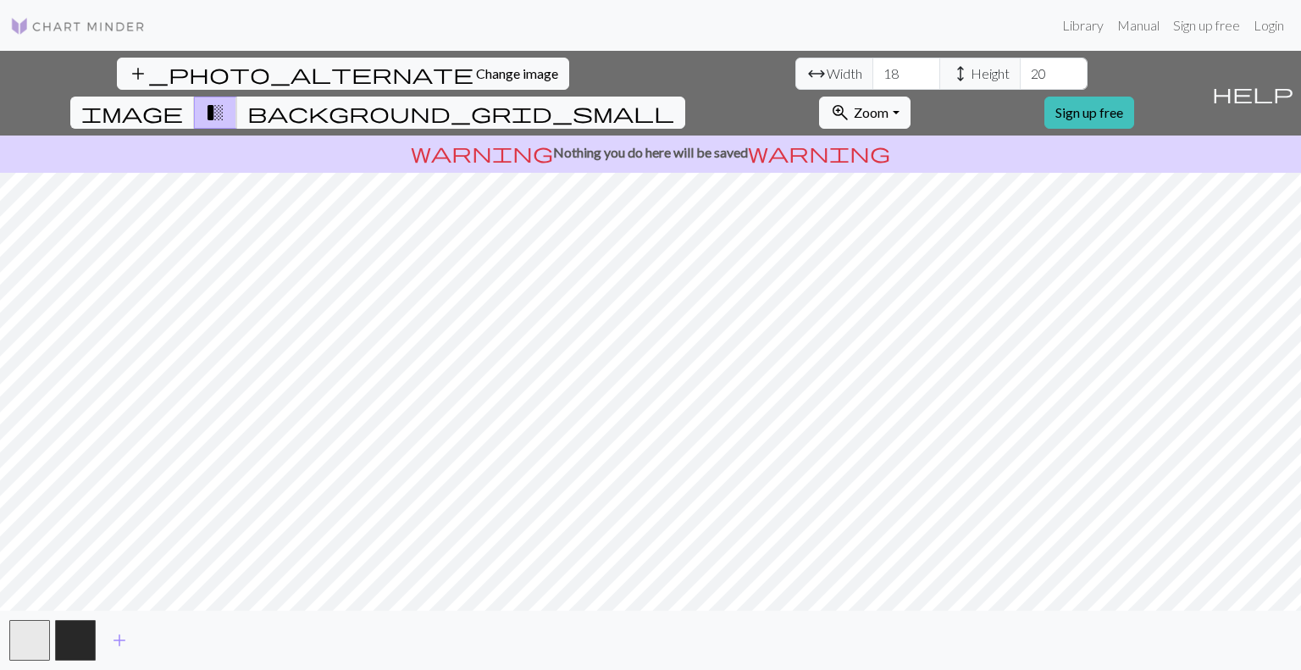
click at [903, 622] on div "add_photo_alternate Change image arrow_range Width 18 height Height 20 image tr…" at bounding box center [650, 360] width 1301 height 619
click at [397, 130] on div "add_photo_alternate Change image arrow_range Width 18 height Height 20 image tr…" at bounding box center [650, 360] width 1301 height 619
click at [74, 644] on button "button" at bounding box center [75, 640] width 41 height 41
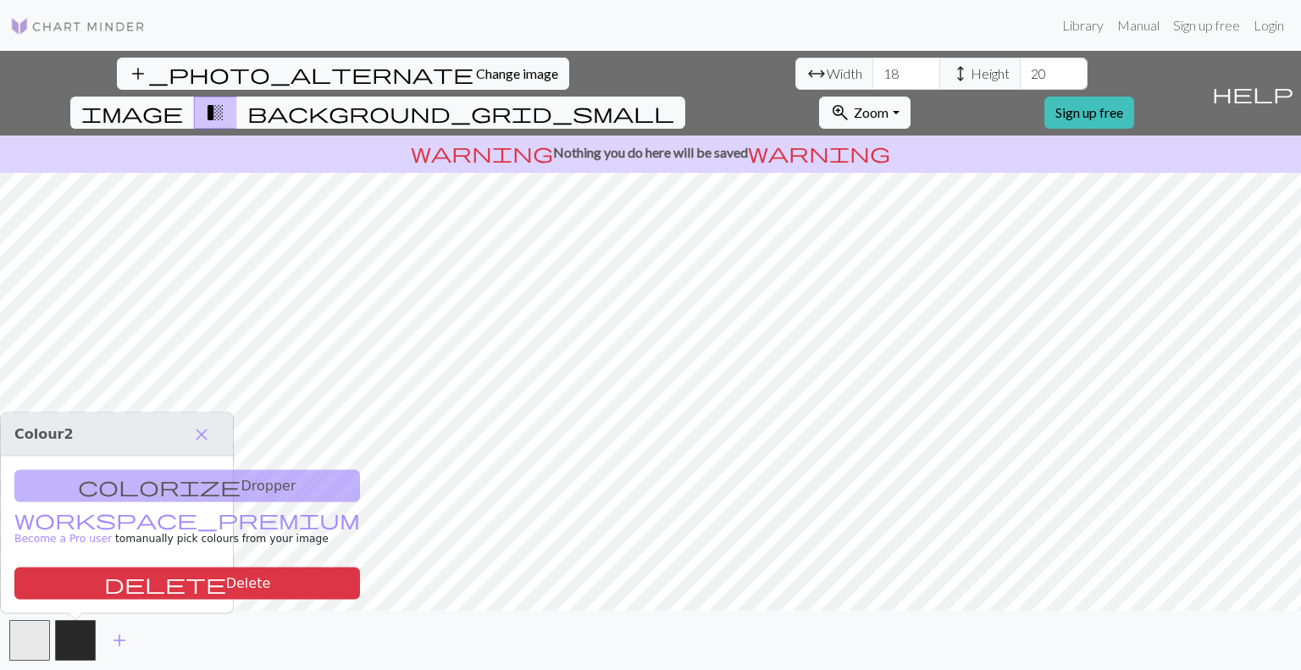
click at [119, 487] on div "colorize Dropper workspace_premium Become a Pro user to manually pick colours f…" at bounding box center [117, 534] width 232 height 157
click at [57, 657] on button "button" at bounding box center [75, 640] width 41 height 41
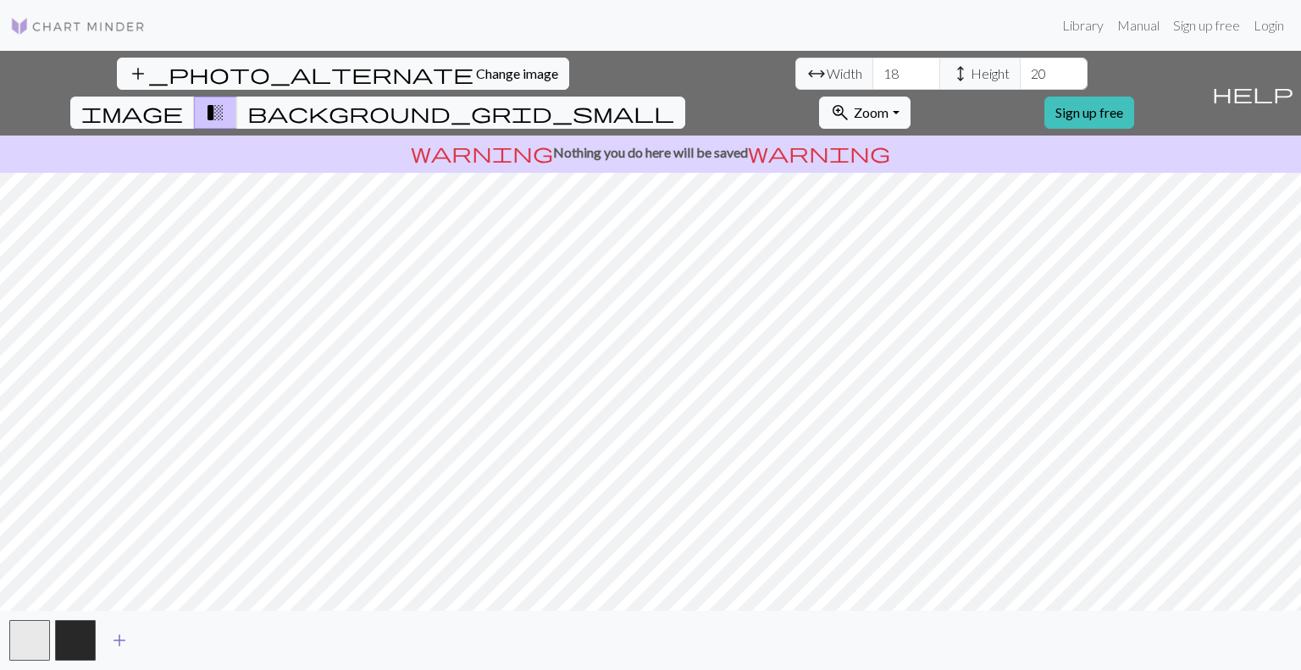
click at [113, 649] on span "add" at bounding box center [119, 640] width 20 height 24
click at [78, 643] on button "button" at bounding box center [75, 640] width 41 height 41
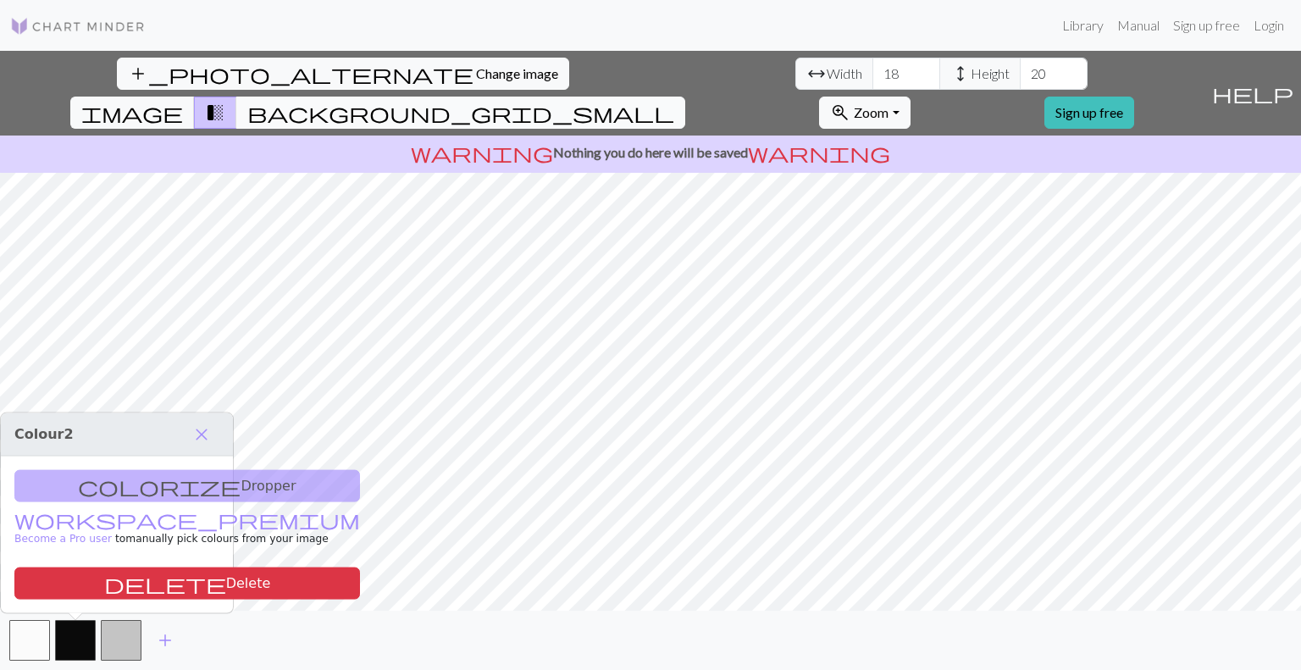
click at [674, 101] on span "background_grid_small" at bounding box center [460, 113] width 427 height 24
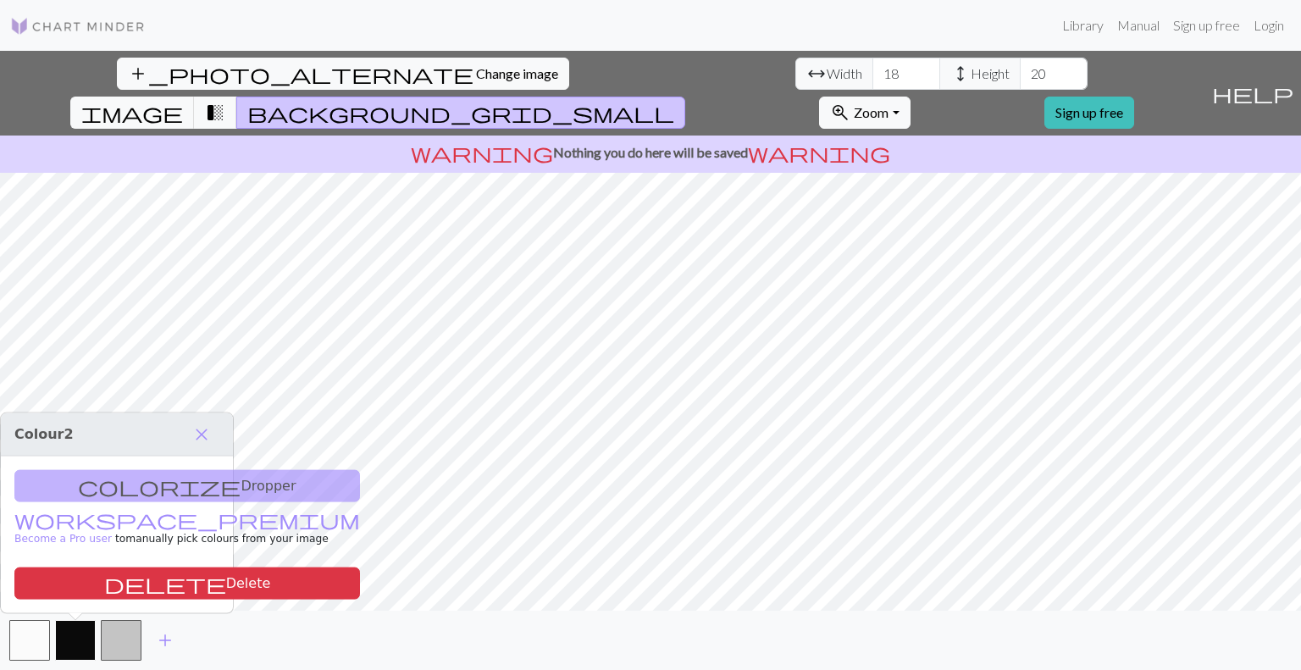
click at [64, 638] on button "button" at bounding box center [75, 640] width 41 height 41
